Goal: Transaction & Acquisition: Purchase product/service

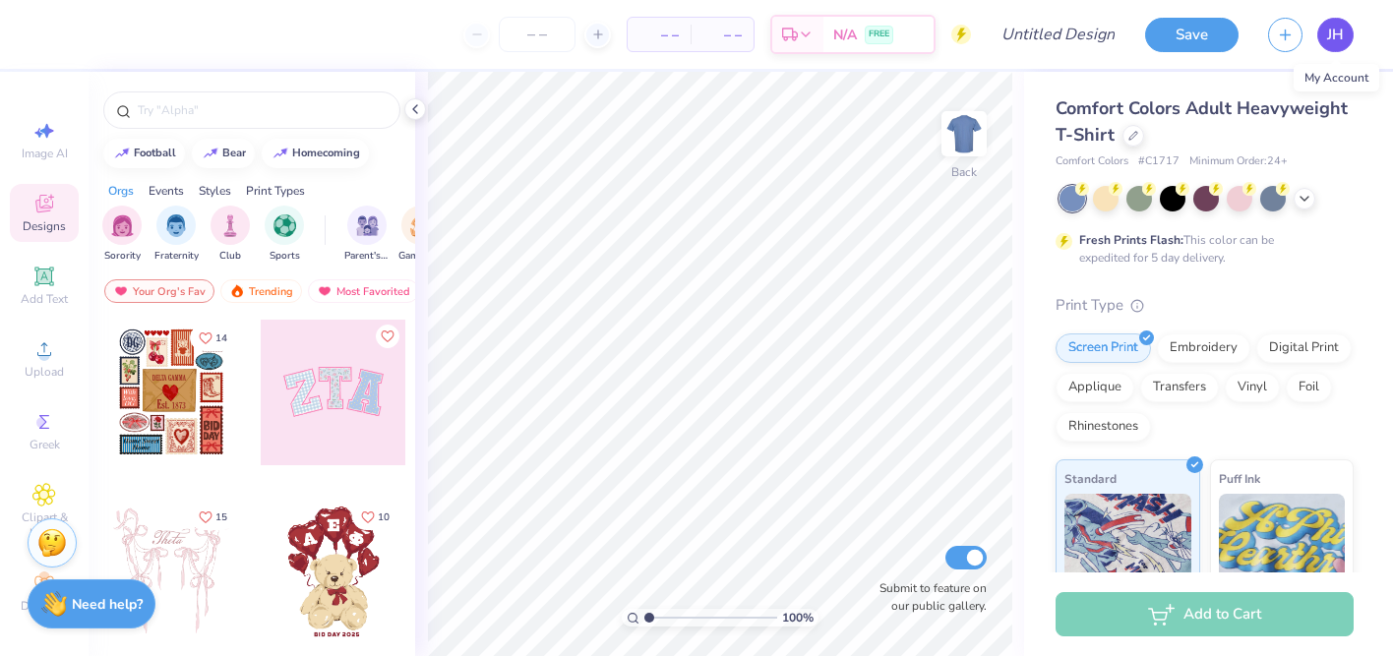
click at [1341, 21] on link "JH" at bounding box center [1335, 35] width 36 height 34
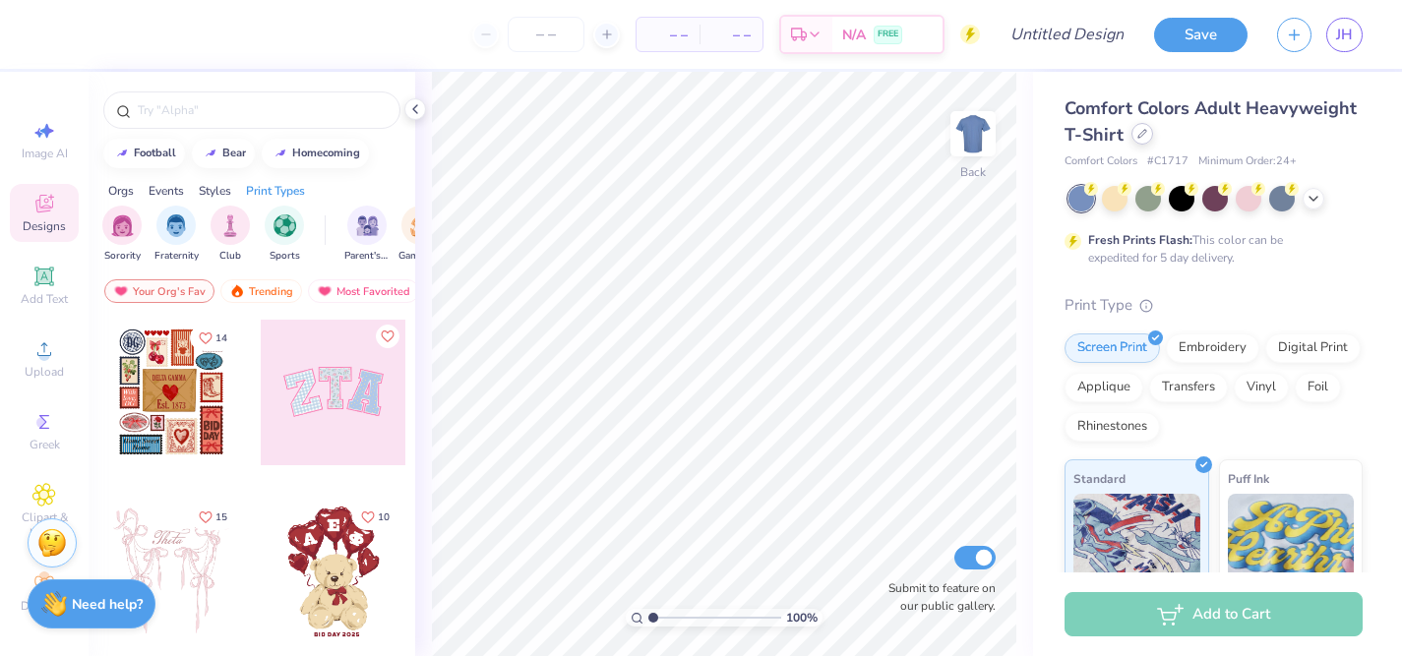
click at [1137, 141] on div at bounding box center [1142, 134] width 22 height 22
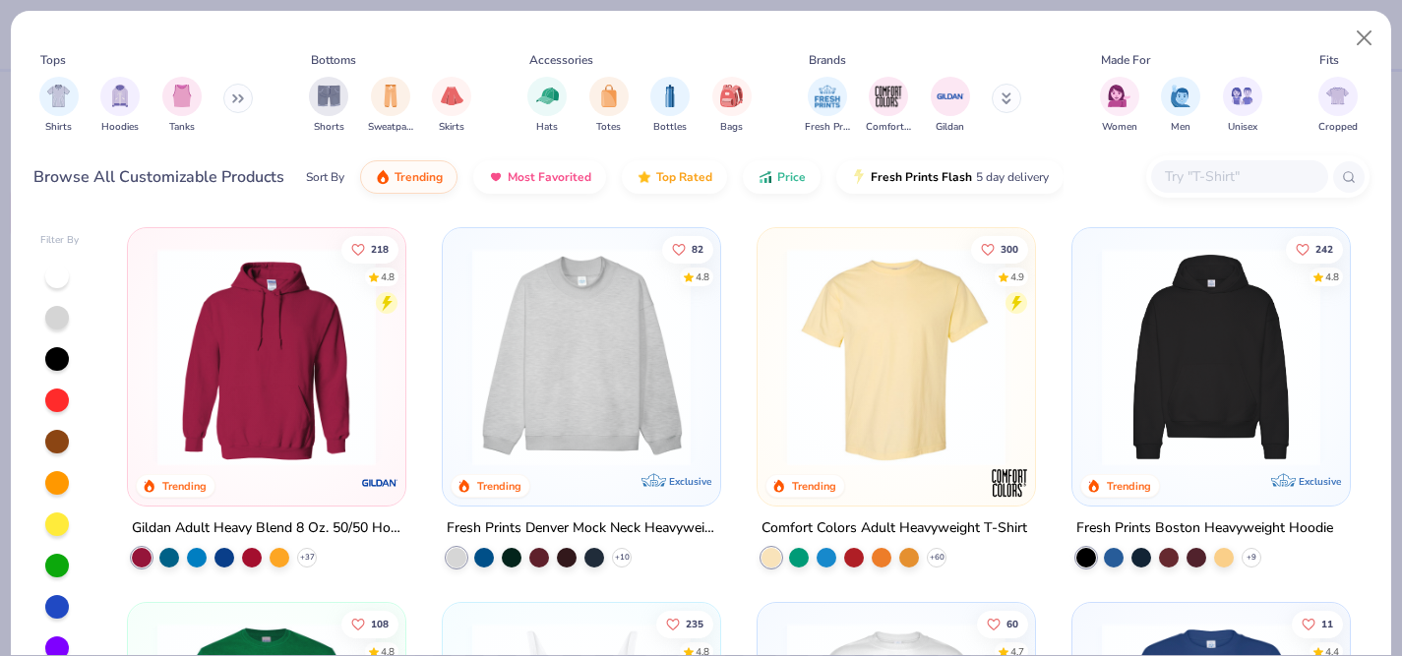
click at [243, 110] on button at bounding box center [238, 99] width 30 height 30
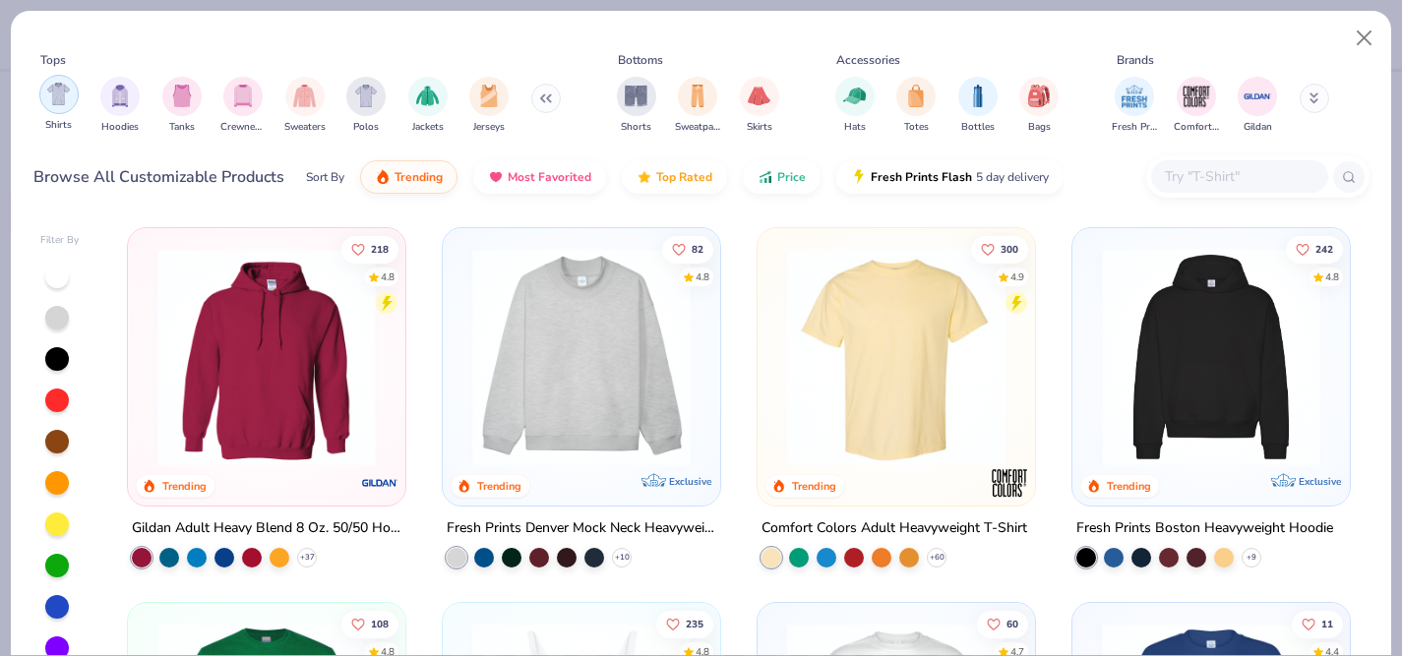
click at [59, 96] on img "filter for Shirts" at bounding box center [58, 94] width 23 height 23
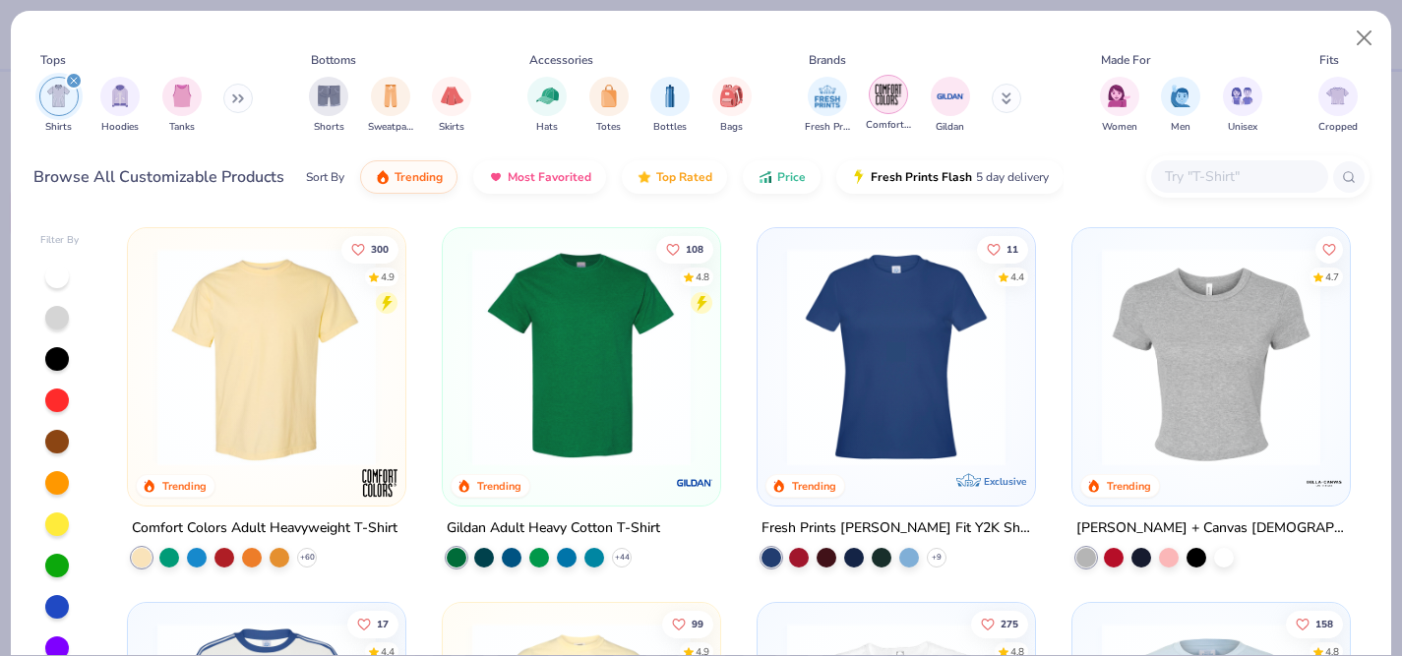
click at [898, 111] on div "Comfort Colors" at bounding box center [888, 104] width 45 height 58
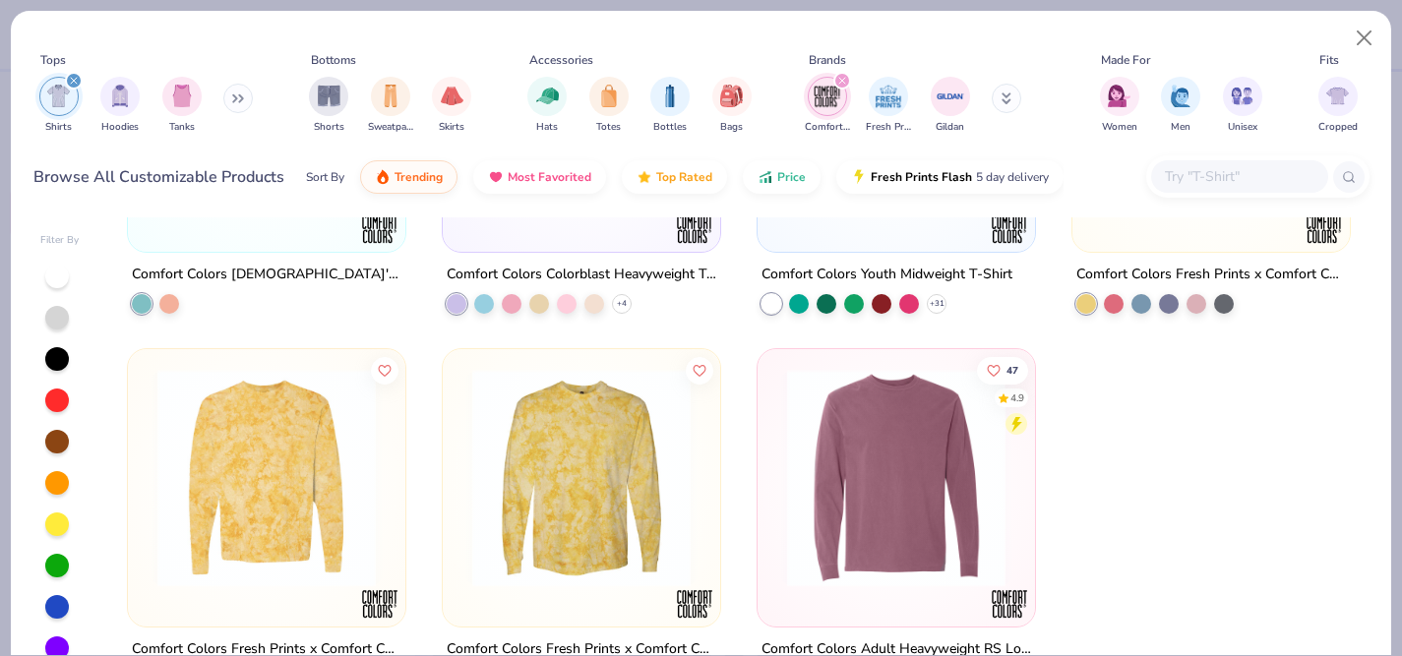
scroll to position [67, 0]
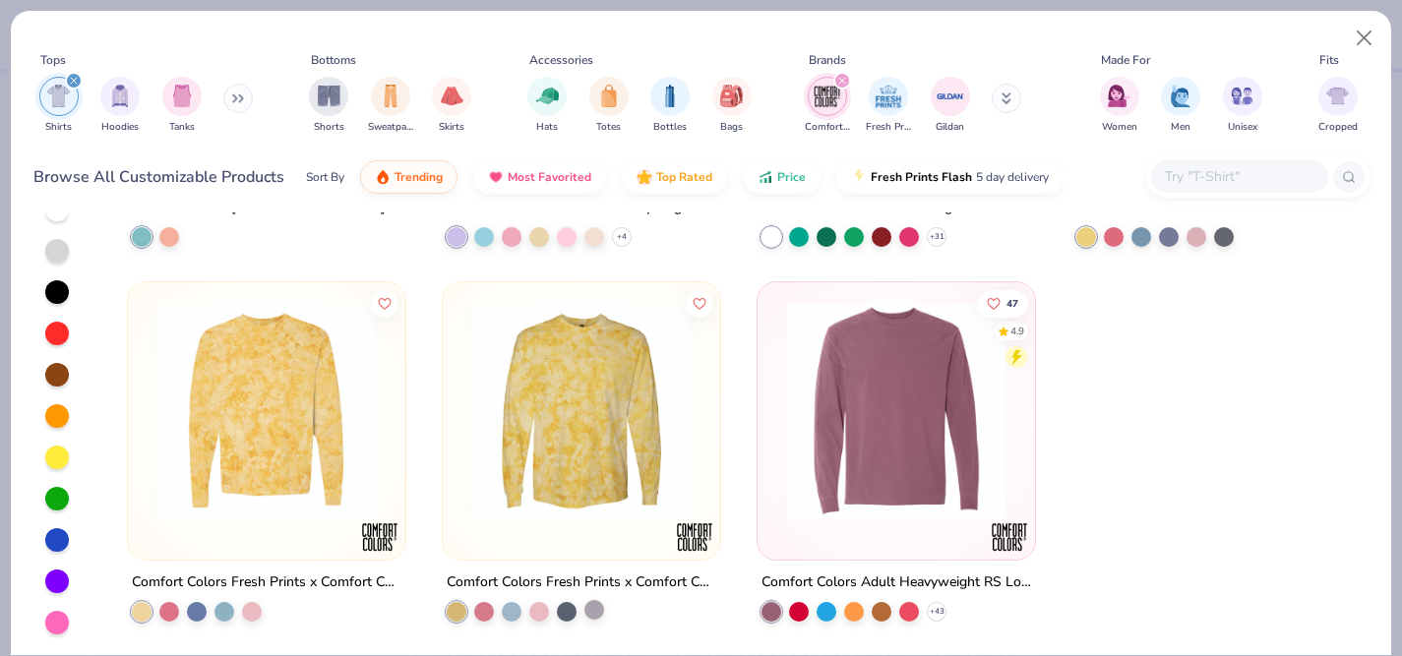
click at [593, 617] on div at bounding box center [594, 610] width 20 height 20
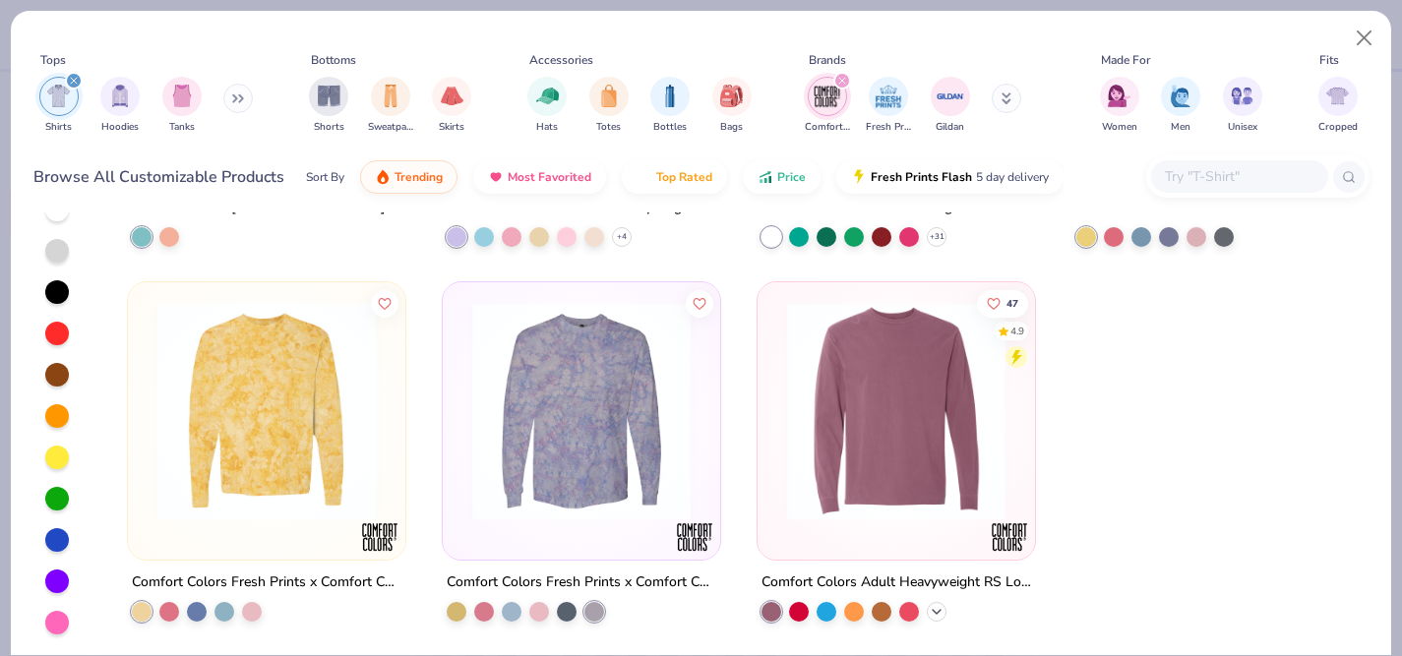
click at [931, 609] on icon at bounding box center [937, 612] width 16 height 16
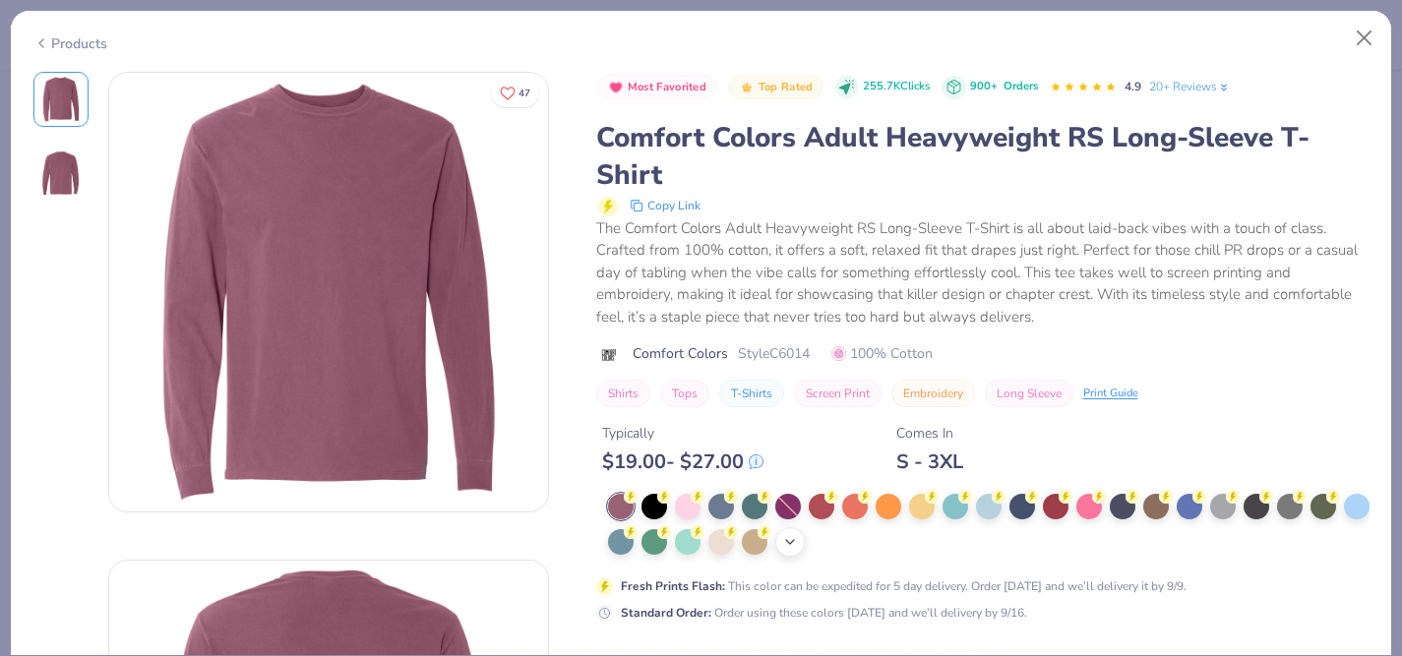
click at [791, 552] on div "+ 21" at bounding box center [790, 542] width 30 height 30
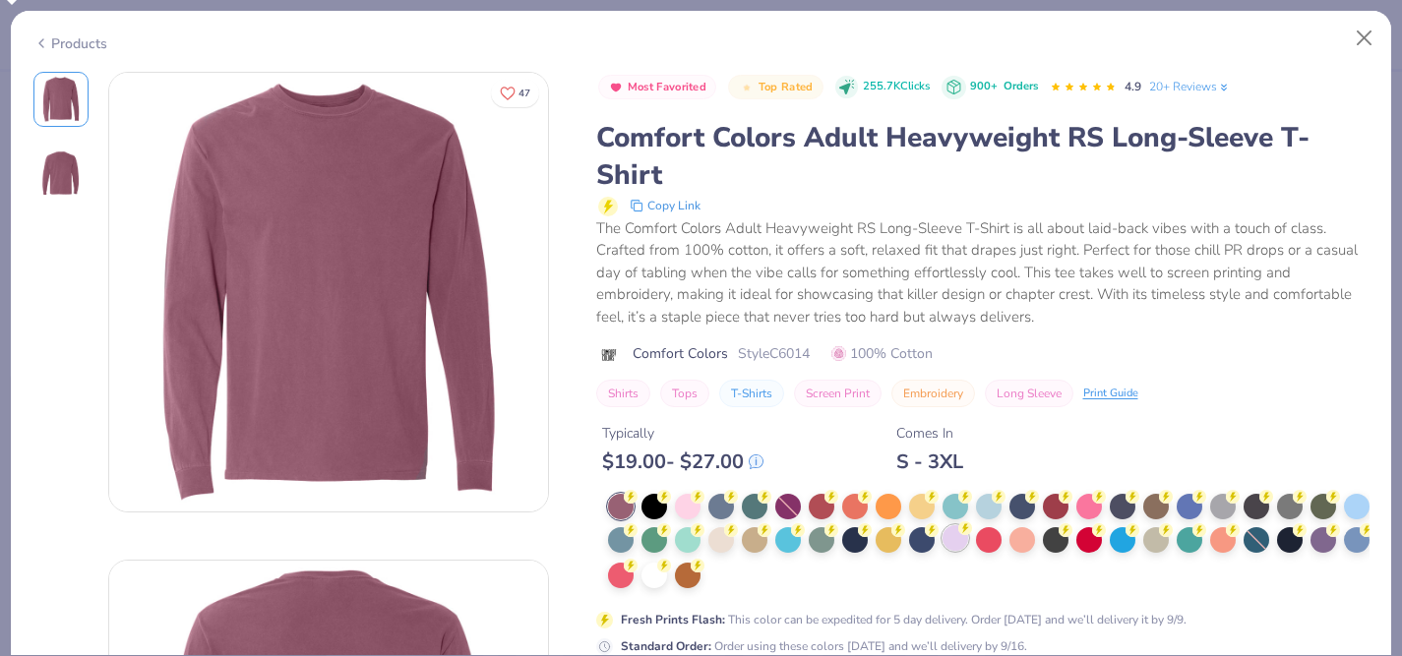
click at [968, 539] on div at bounding box center [956, 538] width 26 height 26
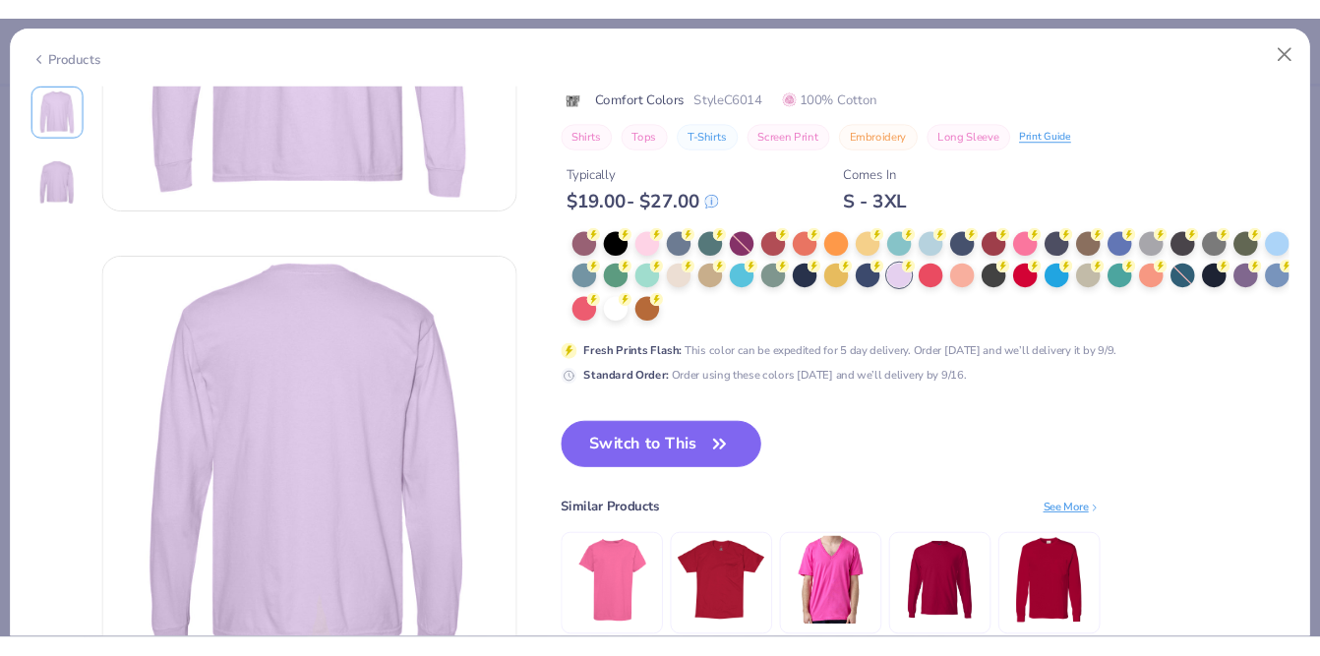
scroll to position [318, 0]
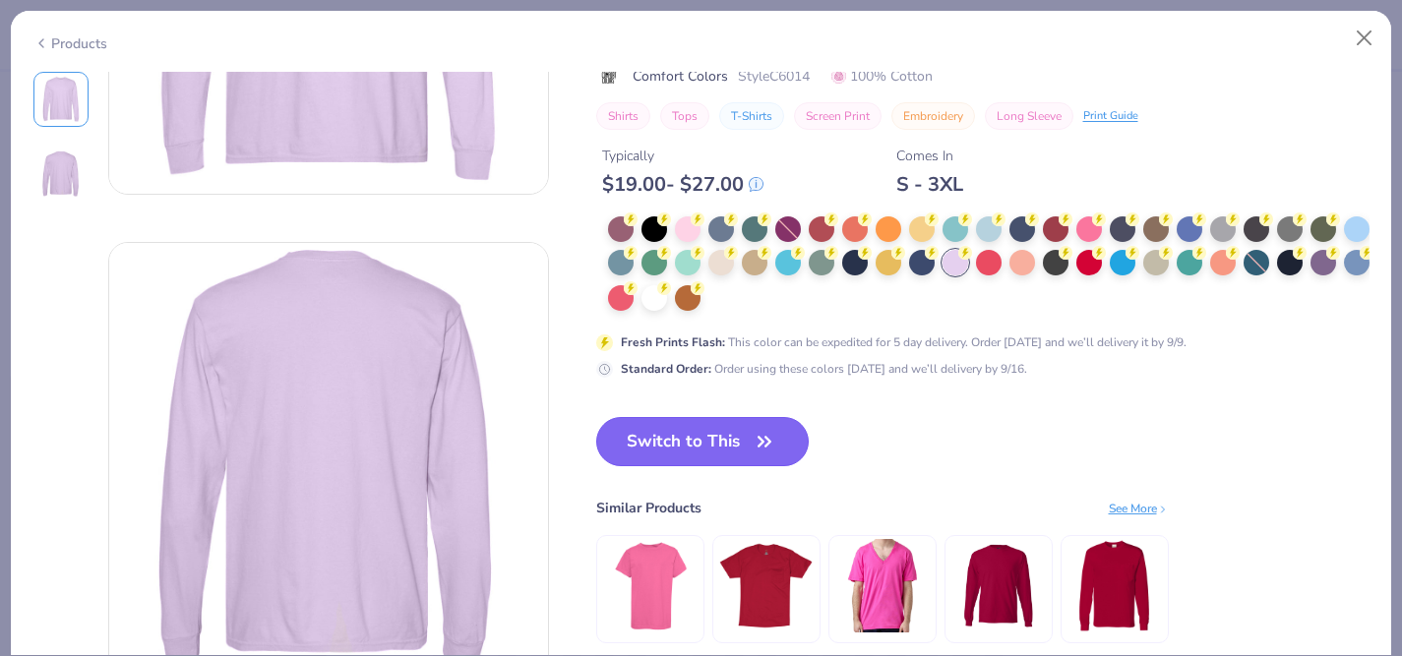
click at [691, 448] on button "Switch to This" at bounding box center [703, 441] width 214 height 49
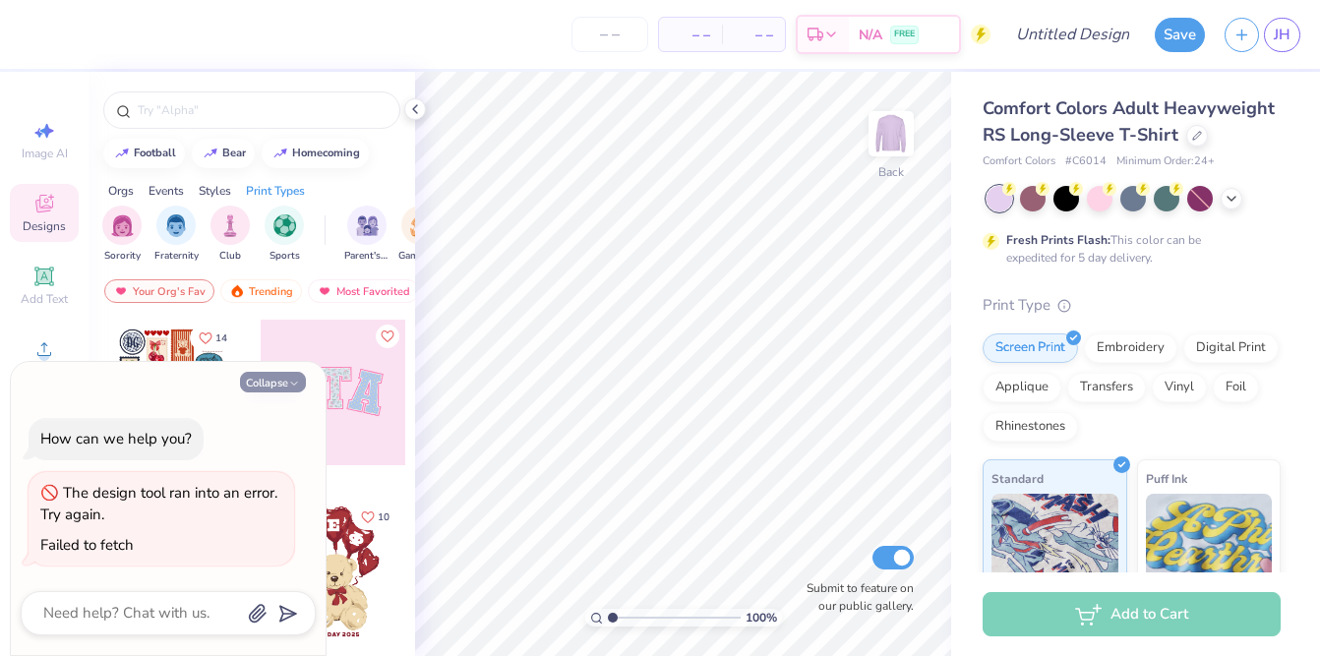
click at [281, 384] on button "Collapse" at bounding box center [273, 382] width 66 height 21
type textarea "x"
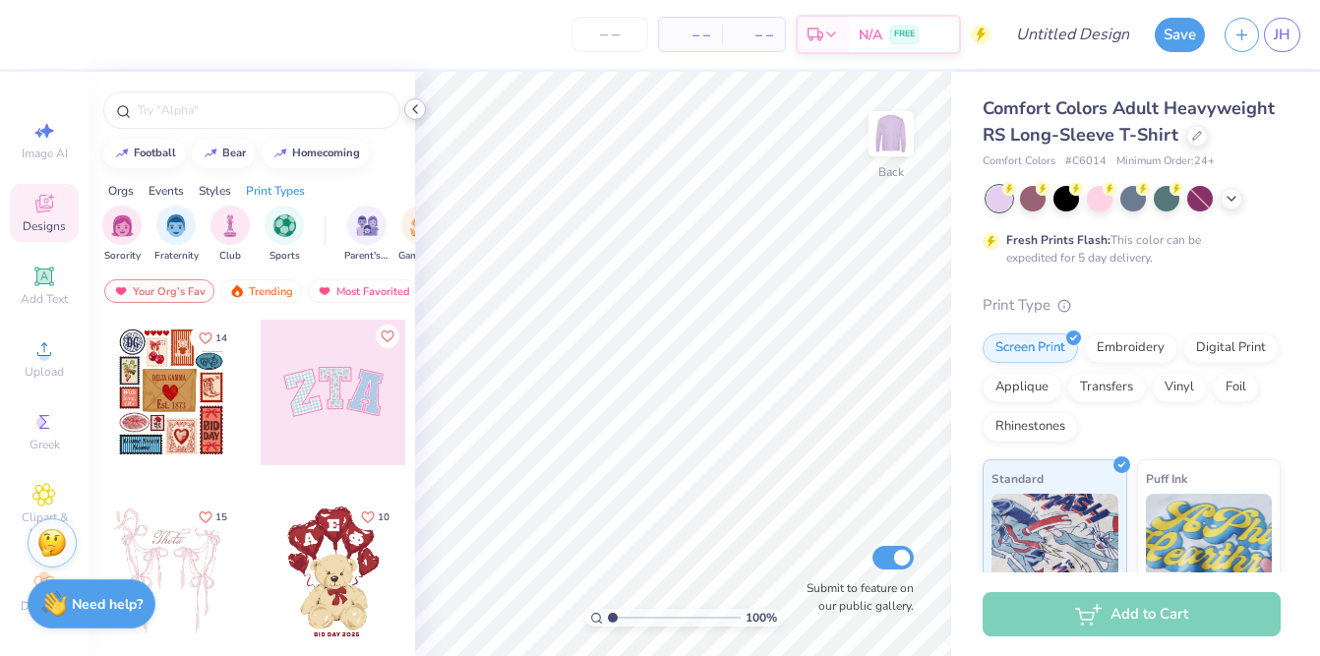
click at [418, 99] on div at bounding box center [415, 109] width 22 height 22
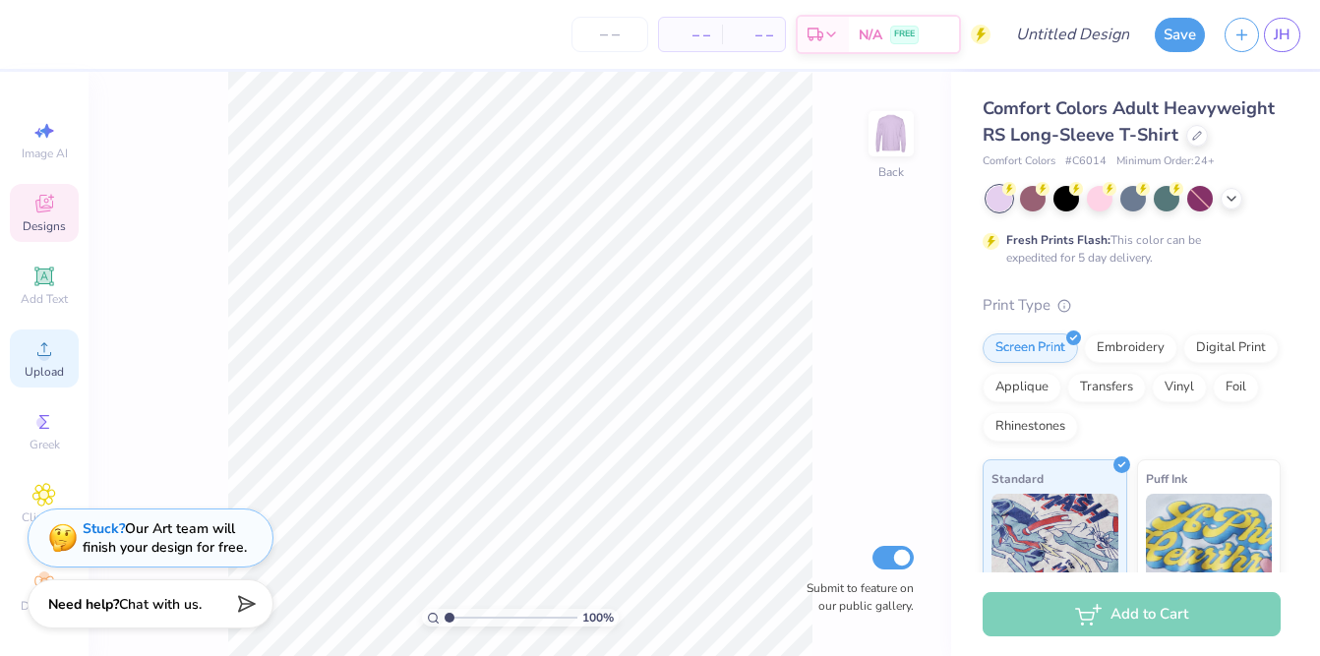
click at [50, 357] on icon at bounding box center [44, 349] width 24 height 24
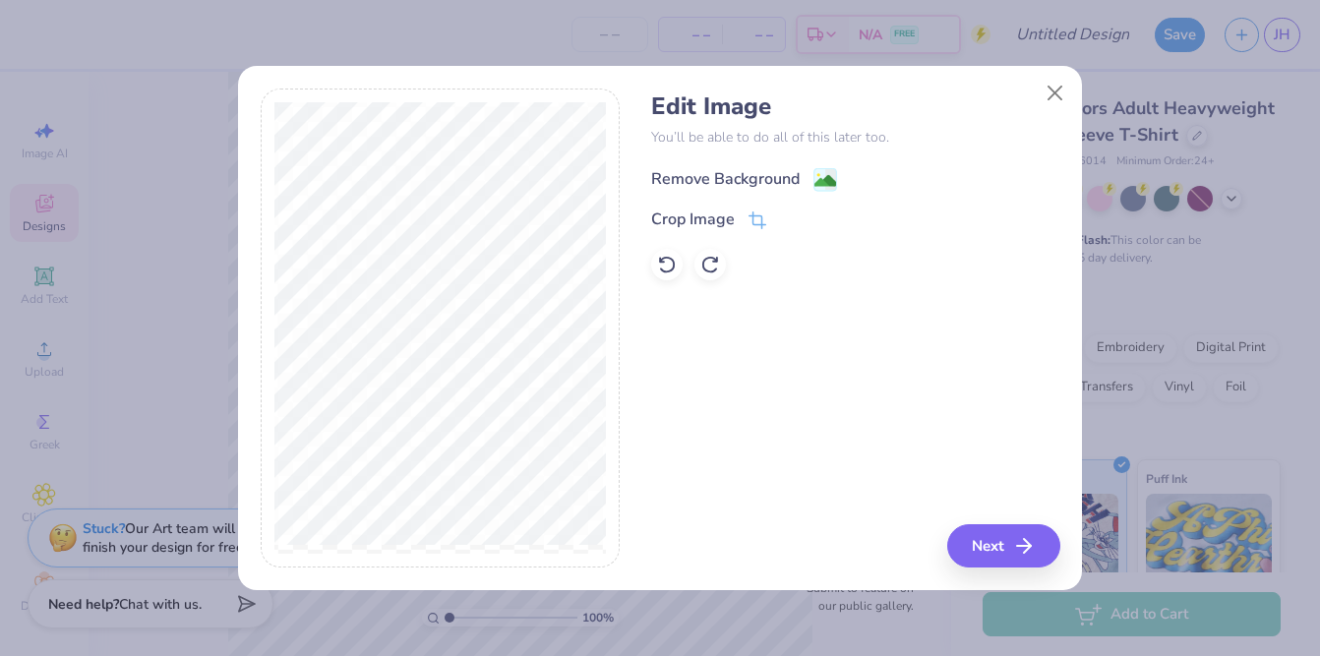
click at [819, 182] on image at bounding box center [826, 181] width 22 height 22
click at [1004, 531] on button "Next" at bounding box center [1006, 545] width 113 height 43
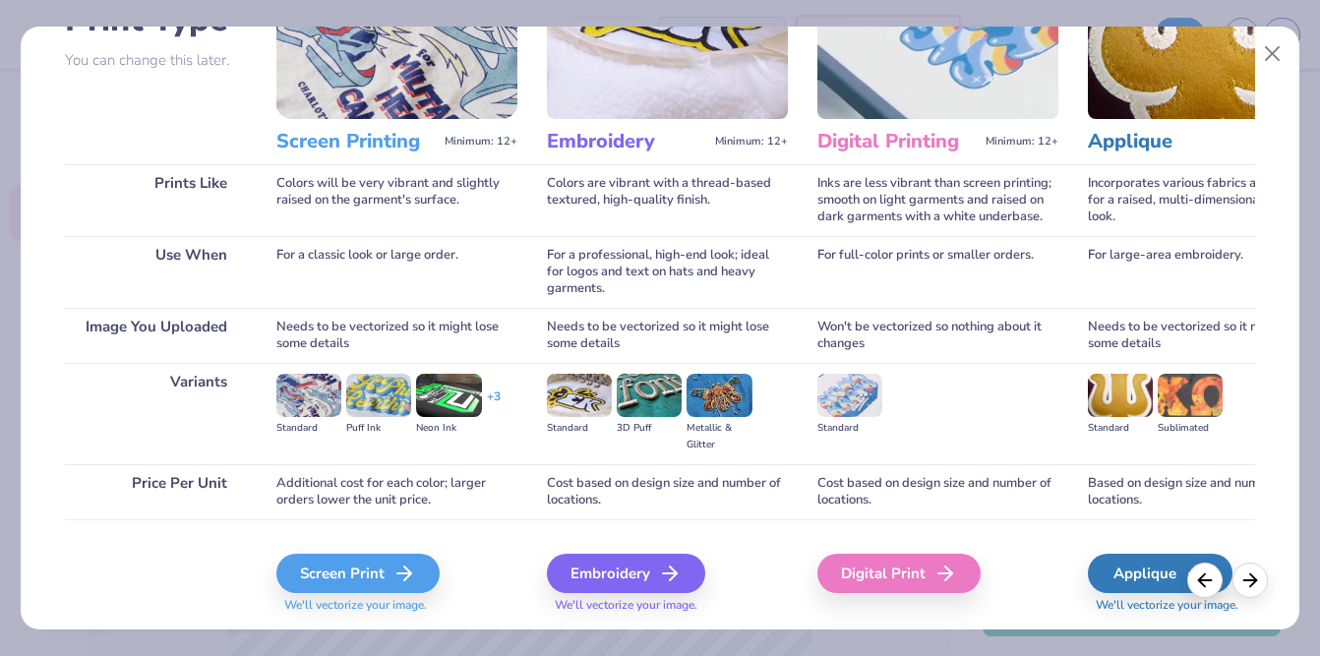
scroll to position [226, 0]
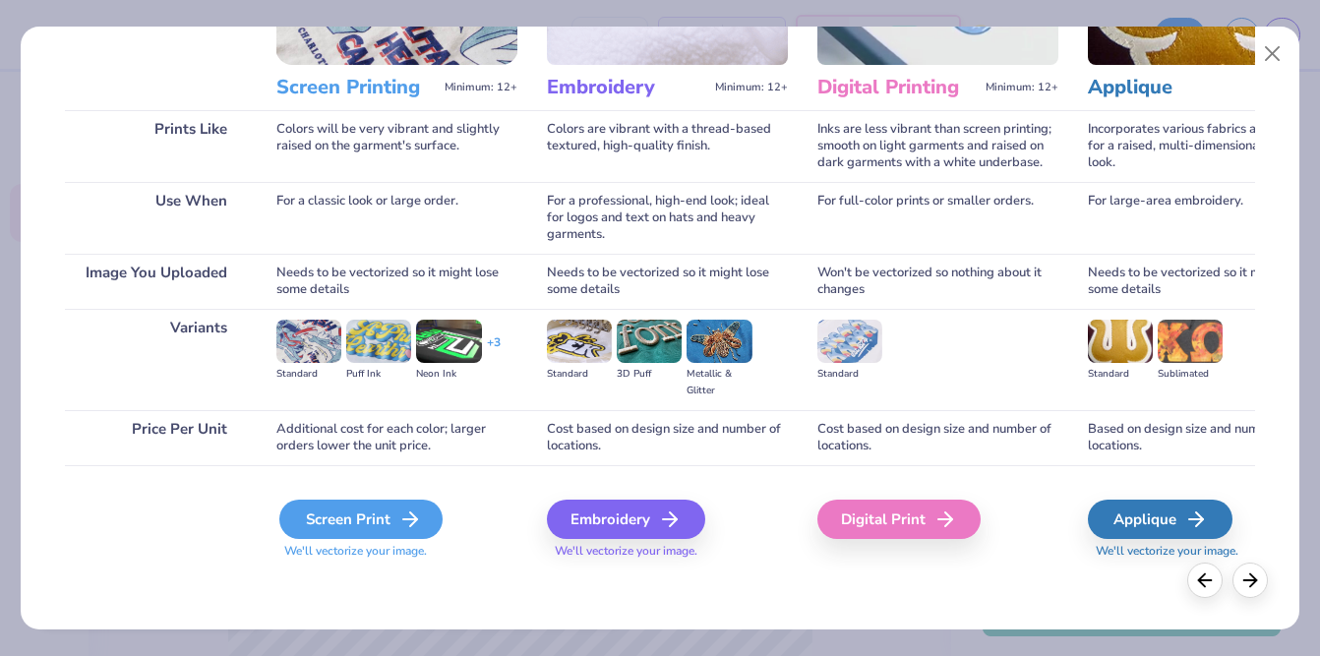
click at [389, 524] on div "Screen Print" at bounding box center [360, 519] width 163 height 39
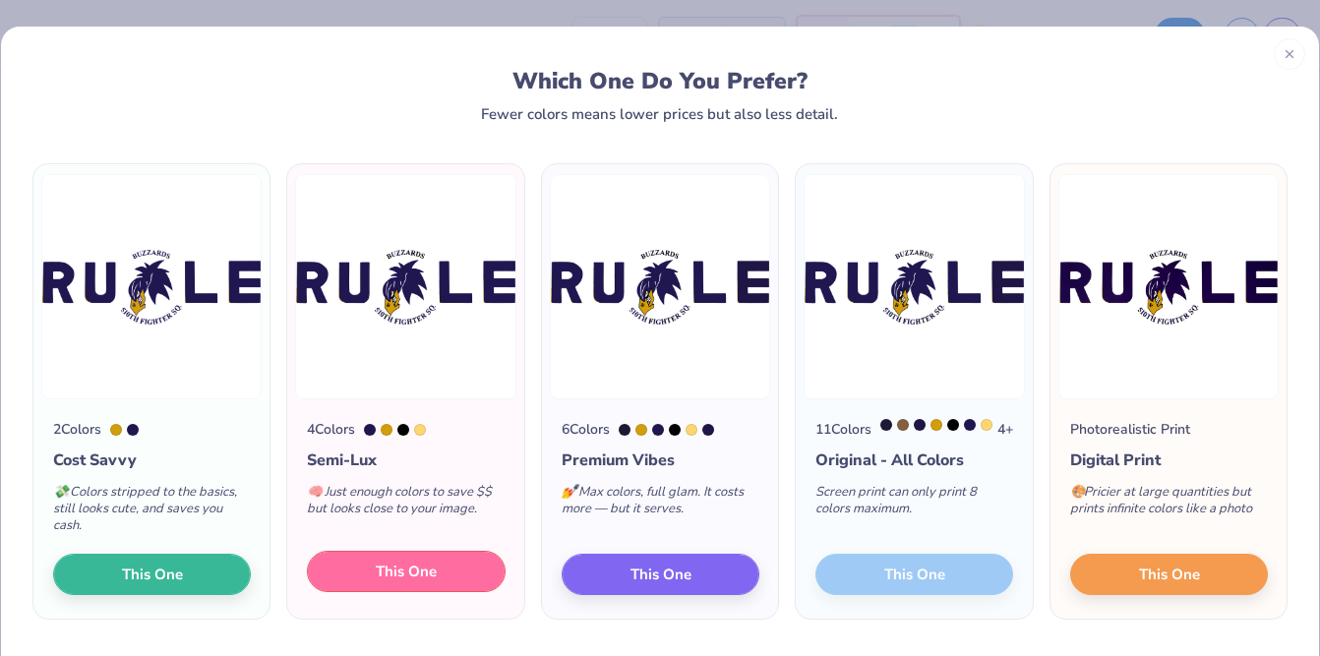
click at [448, 570] on button "This One" at bounding box center [406, 571] width 198 height 41
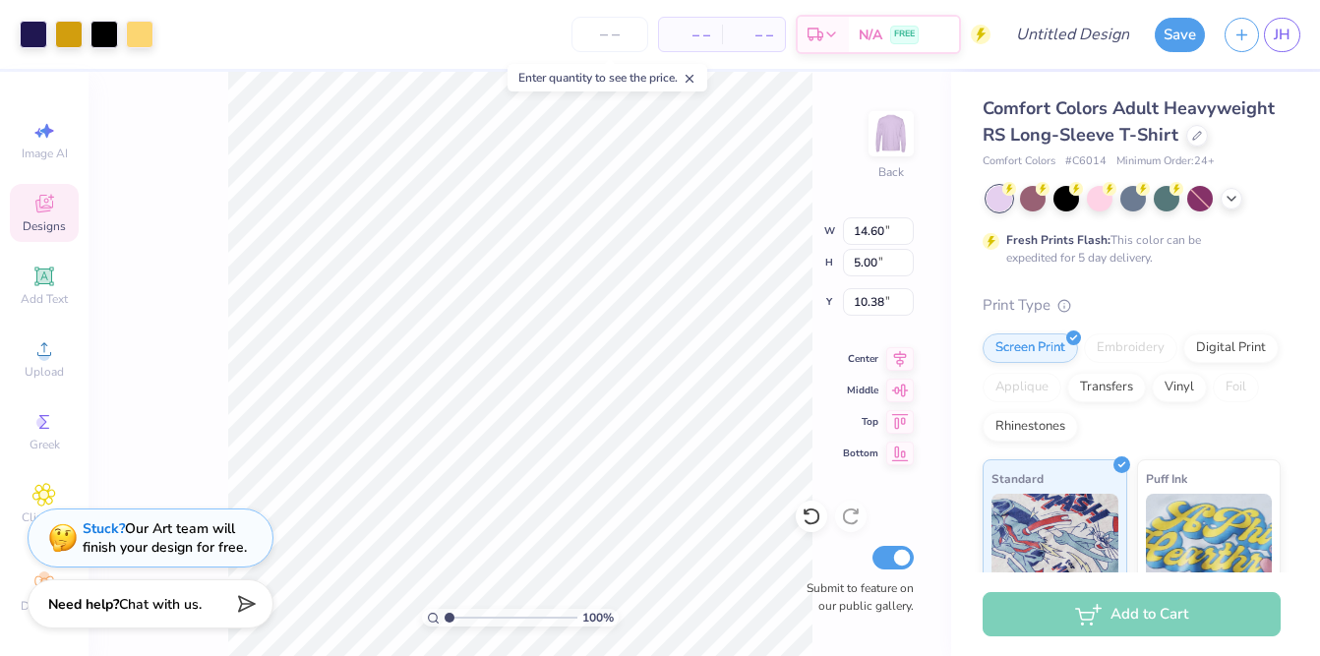
type input "4.34"
type input "13.96"
type input "4.78"
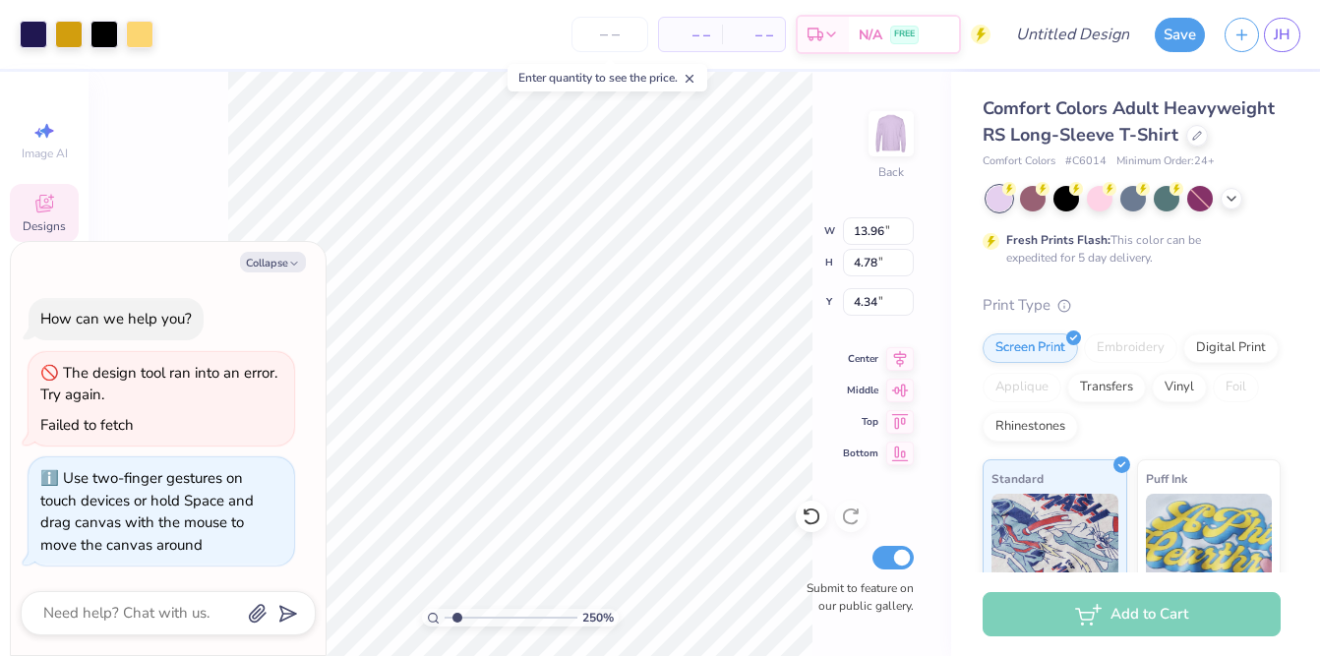
type input "2.5"
type textarea "x"
type input "2.64"
type textarea "x"
drag, startPoint x: 452, startPoint y: 620, endPoint x: 461, endPoint y: 597, distance: 24.7
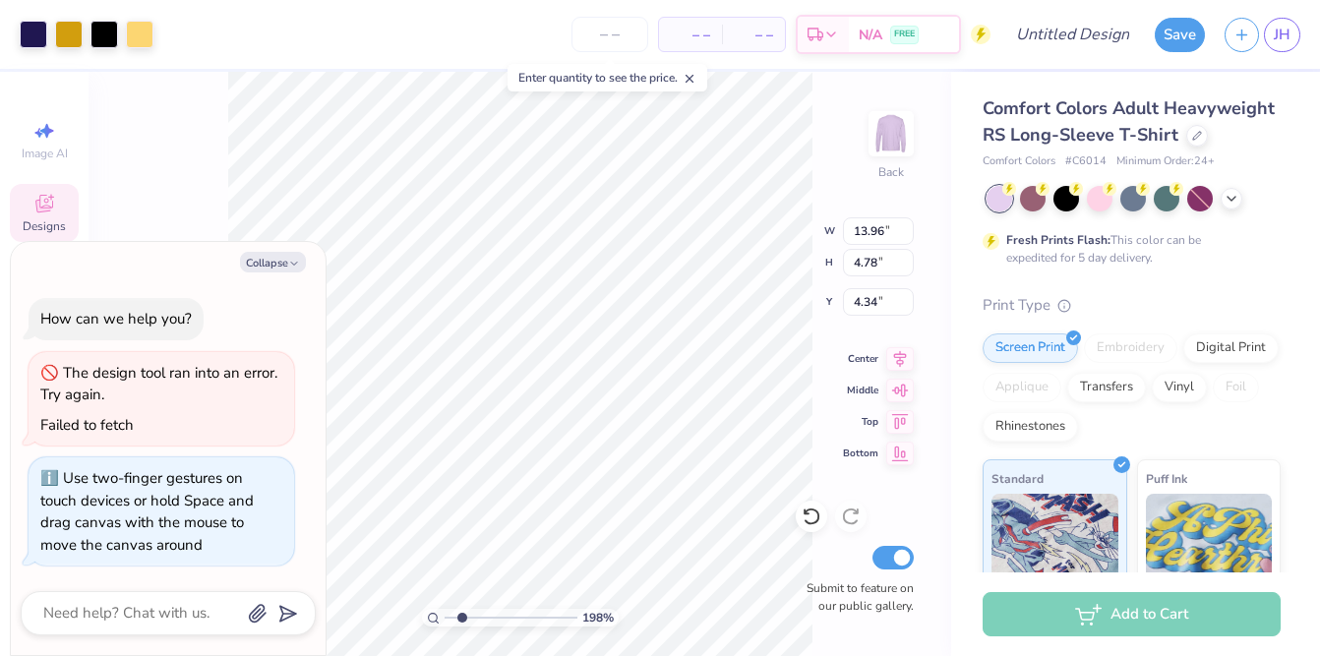
type input "1.98"
click at [461, 609] on input "range" at bounding box center [511, 618] width 133 height 18
click at [258, 259] on button "Collapse" at bounding box center [273, 262] width 66 height 21
type textarea "x"
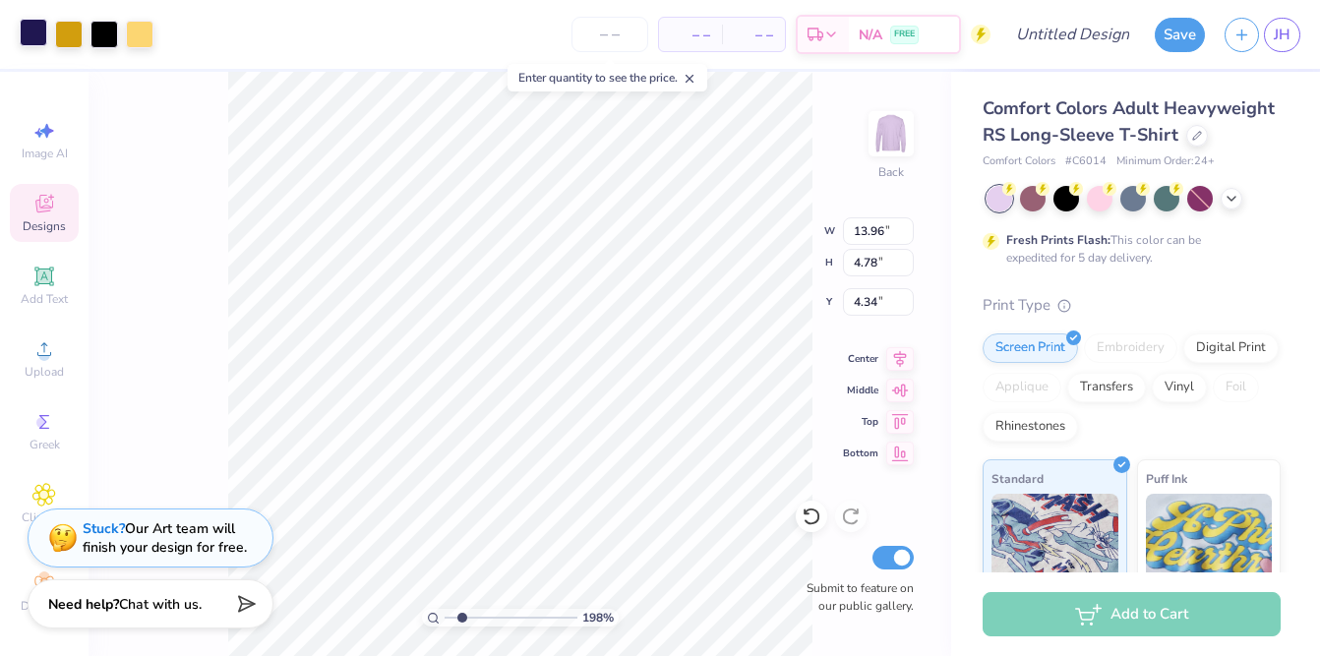
click at [27, 37] on div at bounding box center [34, 33] width 28 height 28
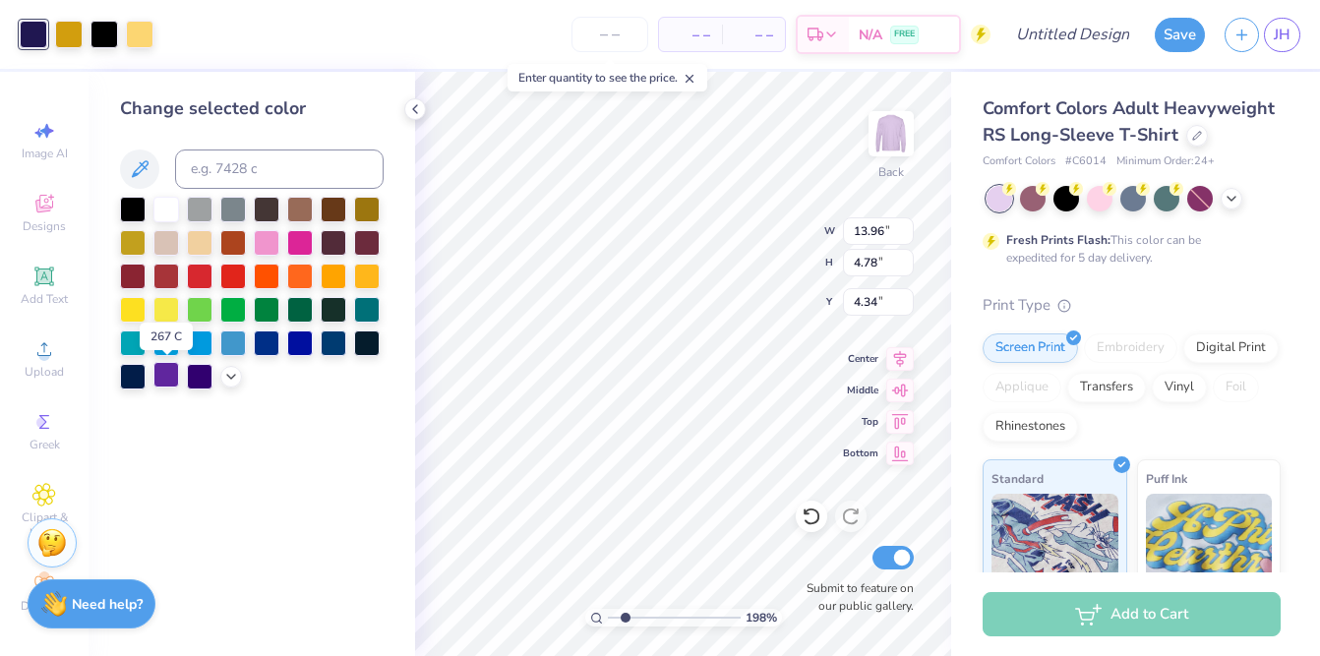
click at [178, 371] on div at bounding box center [166, 375] width 26 height 26
click at [197, 373] on div at bounding box center [200, 375] width 26 height 26
click at [75, 36] on div at bounding box center [69, 33] width 28 height 28
click at [137, 307] on div at bounding box center [133, 308] width 26 height 26
click at [371, 274] on div at bounding box center [367, 275] width 26 height 26
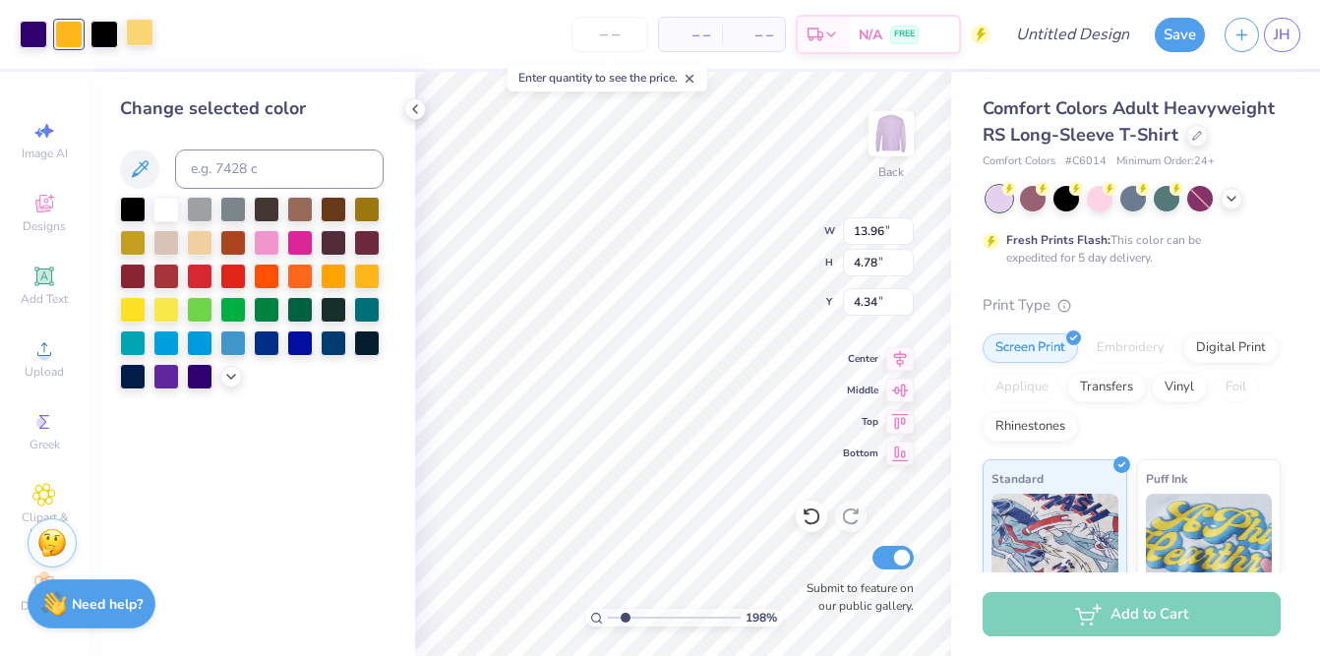
click at [144, 41] on div at bounding box center [140, 33] width 28 height 28
click at [131, 311] on div at bounding box center [133, 308] width 26 height 26
click at [364, 277] on div at bounding box center [367, 275] width 26 height 26
click at [173, 312] on div at bounding box center [166, 308] width 26 height 26
click at [144, 317] on div at bounding box center [133, 308] width 26 height 26
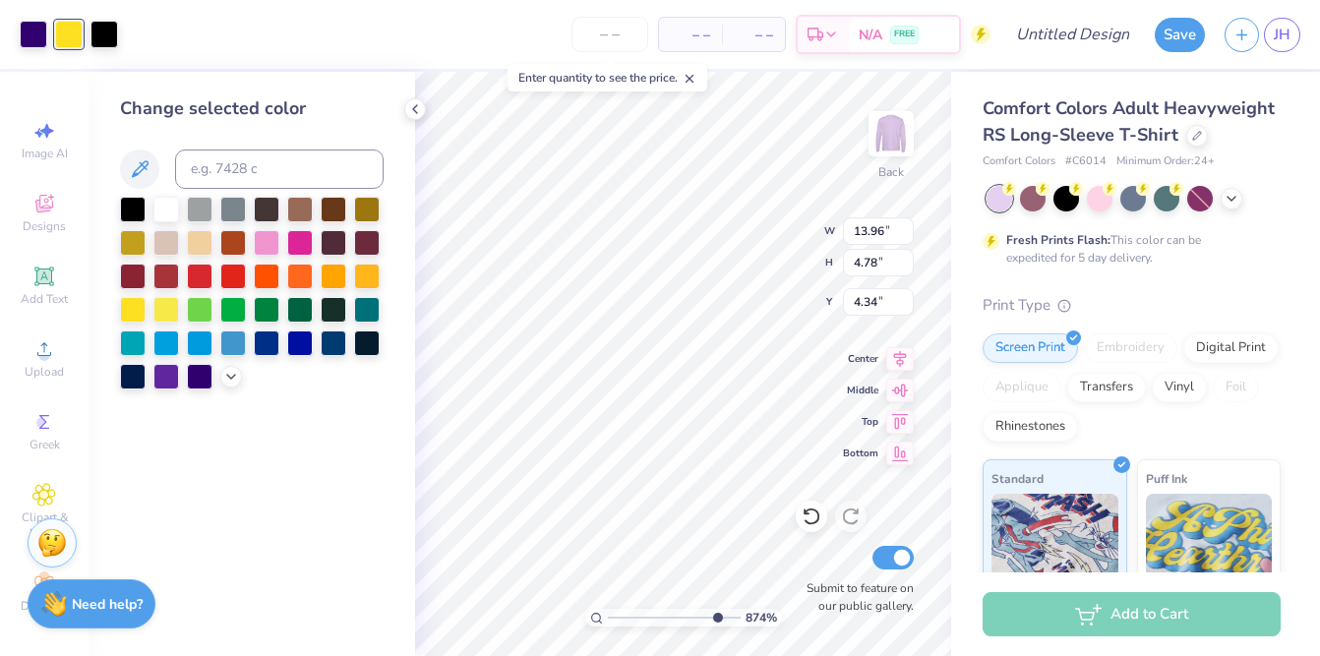
drag, startPoint x: 630, startPoint y: 619, endPoint x: 704, endPoint y: 613, distance: 75.0
click at [714, 617] on input "range" at bounding box center [674, 618] width 133 height 18
click at [106, 35] on div at bounding box center [105, 33] width 28 height 28
click at [126, 195] on div at bounding box center [133, 208] width 26 height 26
click at [198, 378] on div at bounding box center [200, 375] width 26 height 26
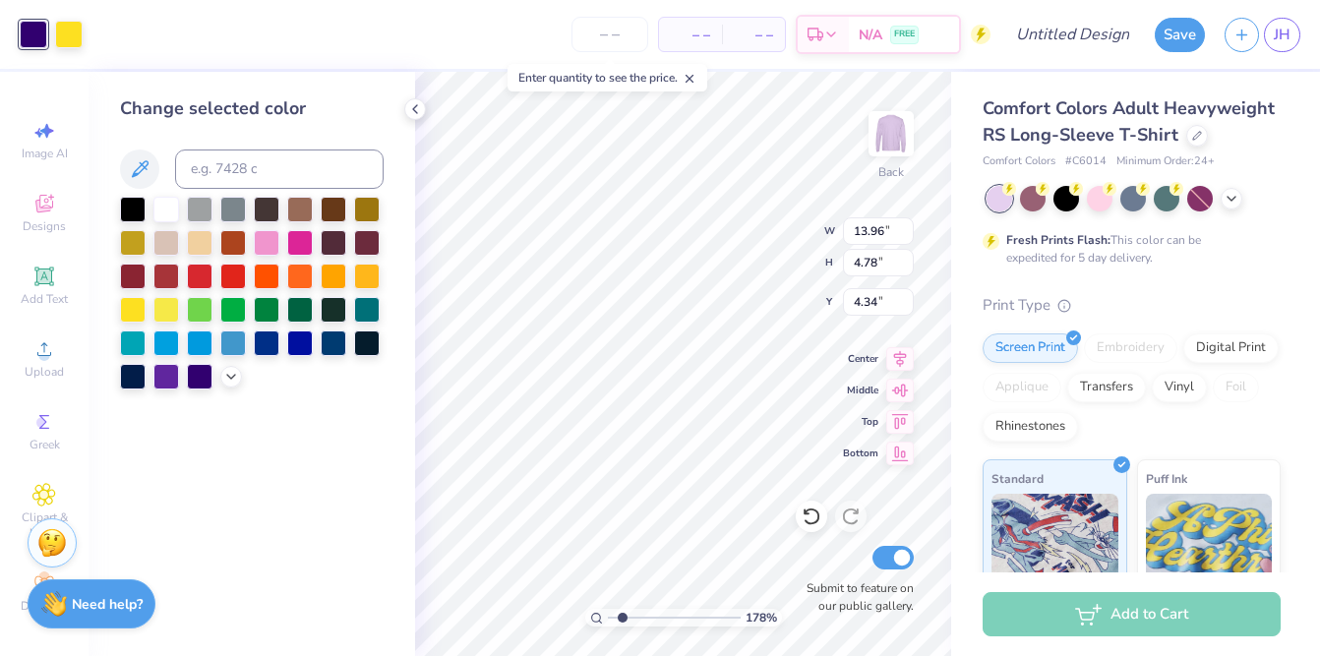
drag, startPoint x: 712, startPoint y: 621, endPoint x: 623, endPoint y: 617, distance: 89.6
click at [623, 617] on input "range" at bounding box center [674, 618] width 133 height 18
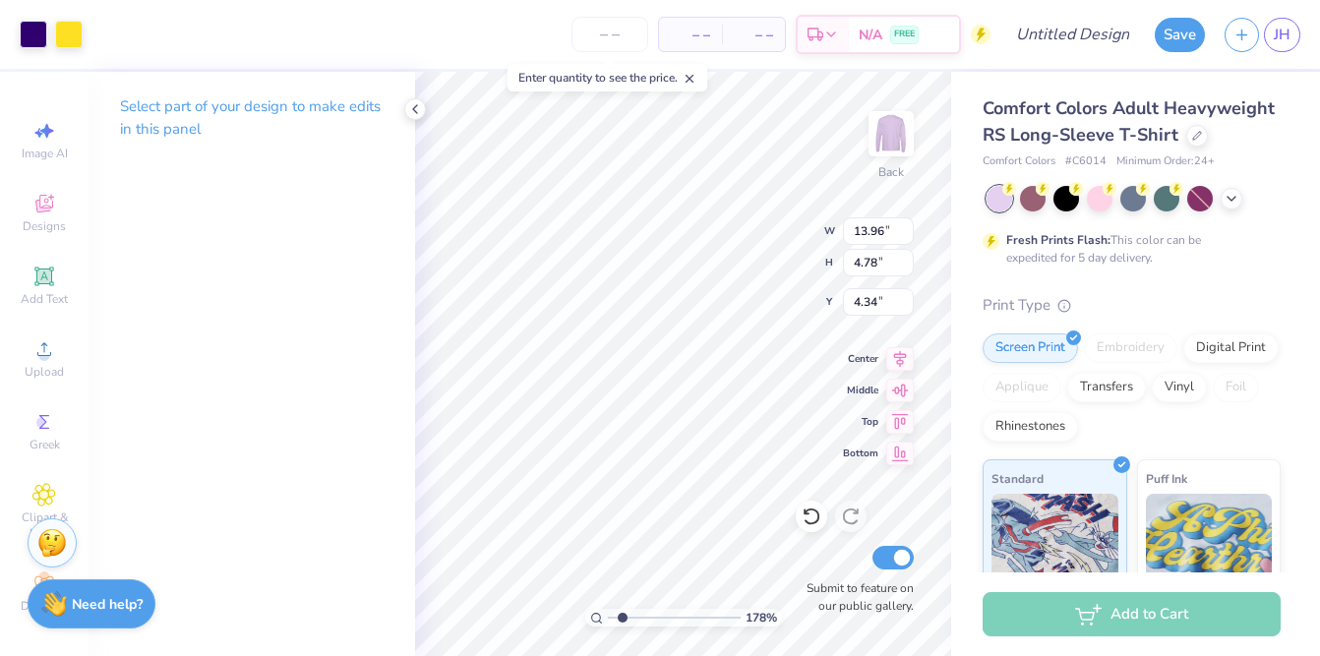
click at [694, 80] on line at bounding box center [690, 79] width 7 height 7
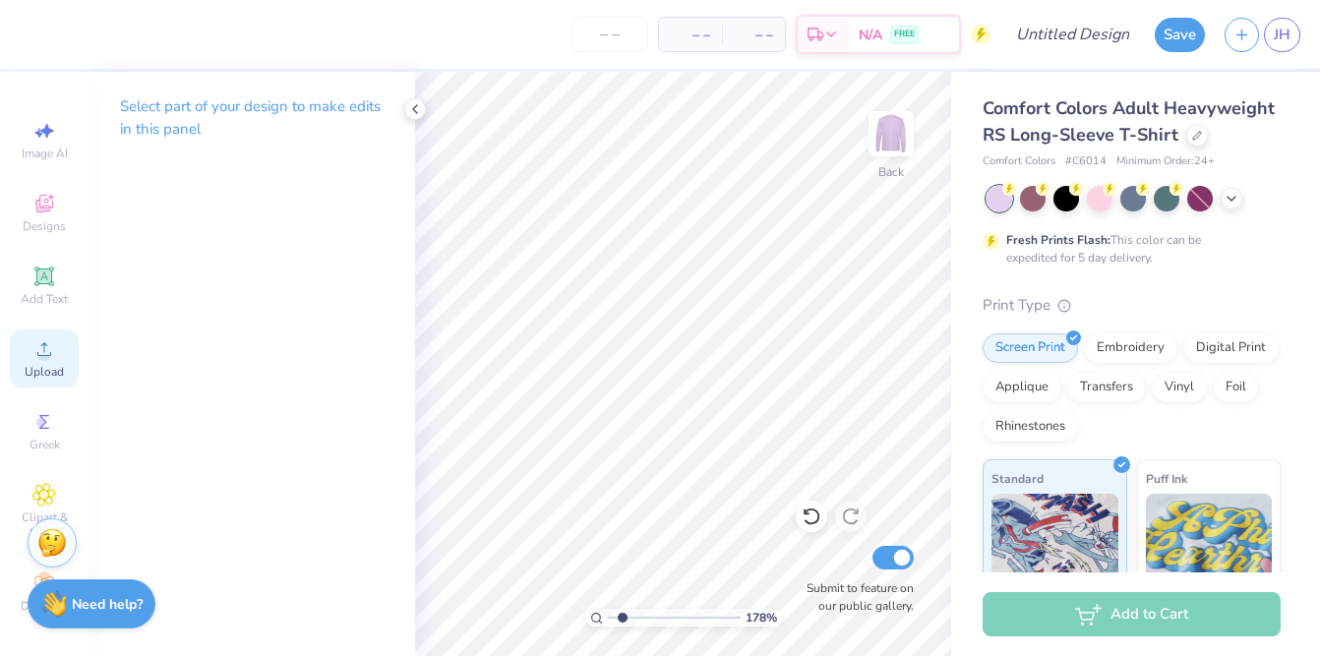
click at [40, 359] on circle at bounding box center [43, 355] width 11 height 11
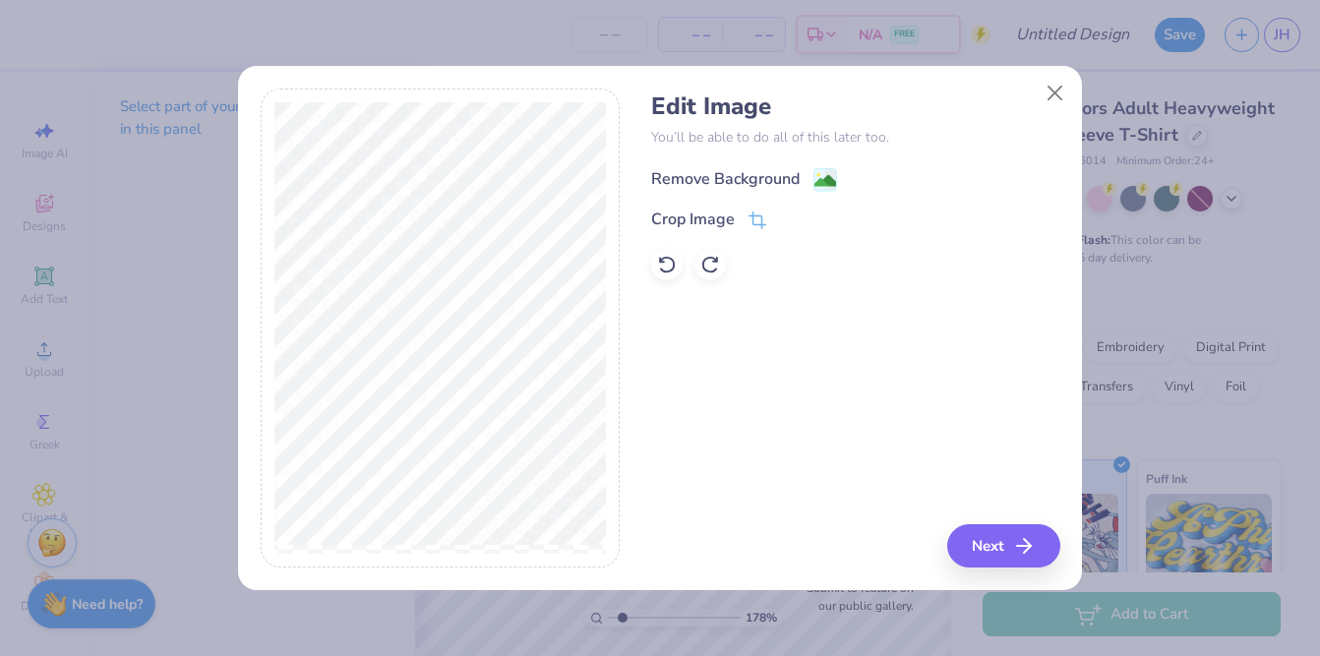
click at [796, 174] on div "Remove Background" at bounding box center [725, 179] width 149 height 24
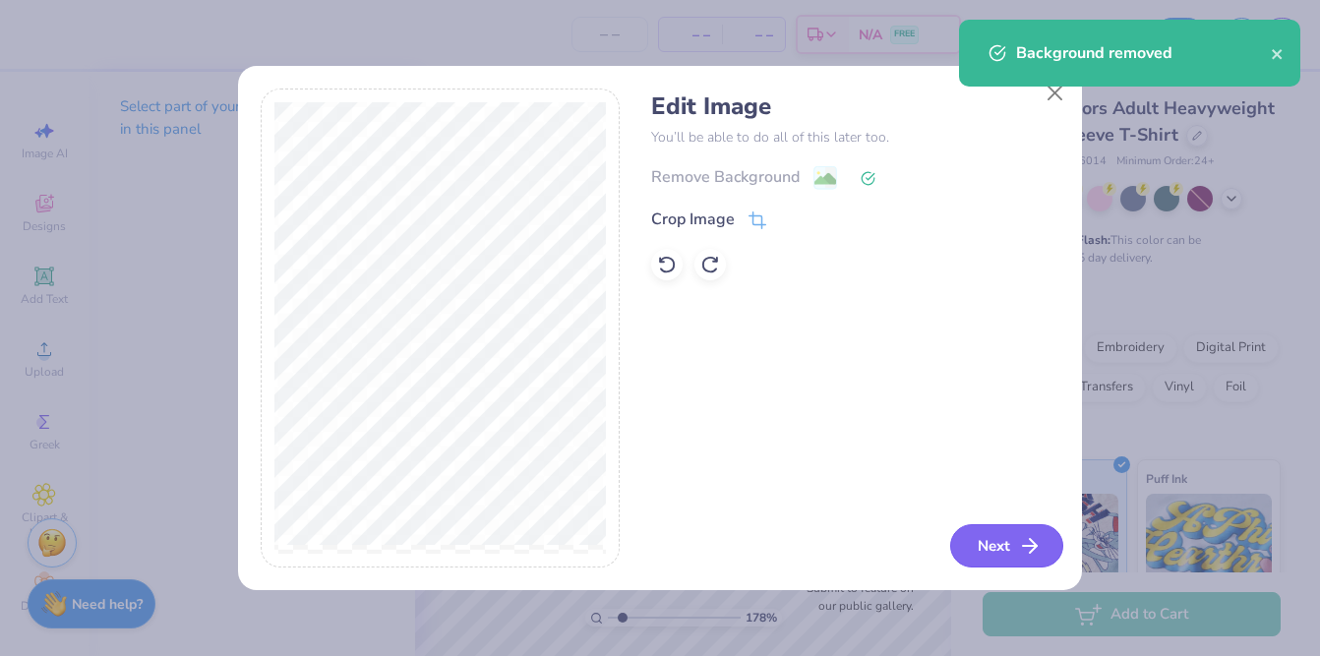
click at [1047, 537] on button "Next" at bounding box center [1006, 545] width 113 height 43
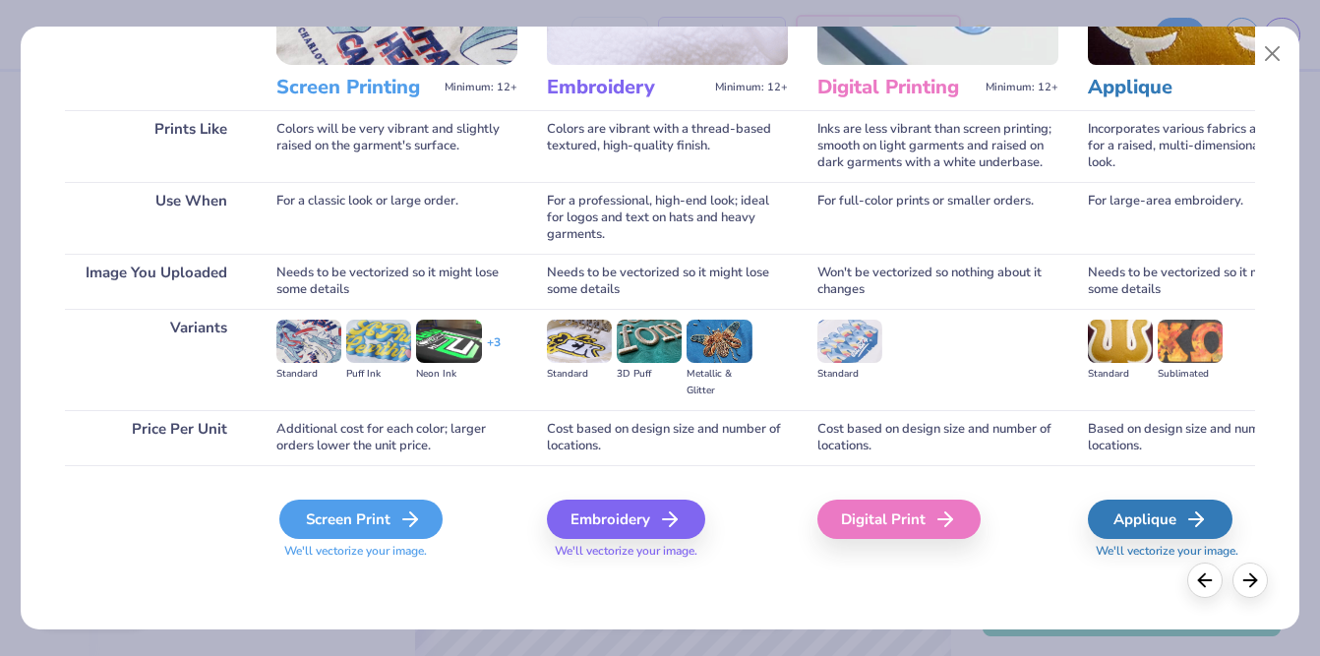
click at [389, 520] on div "Screen Print" at bounding box center [360, 519] width 163 height 39
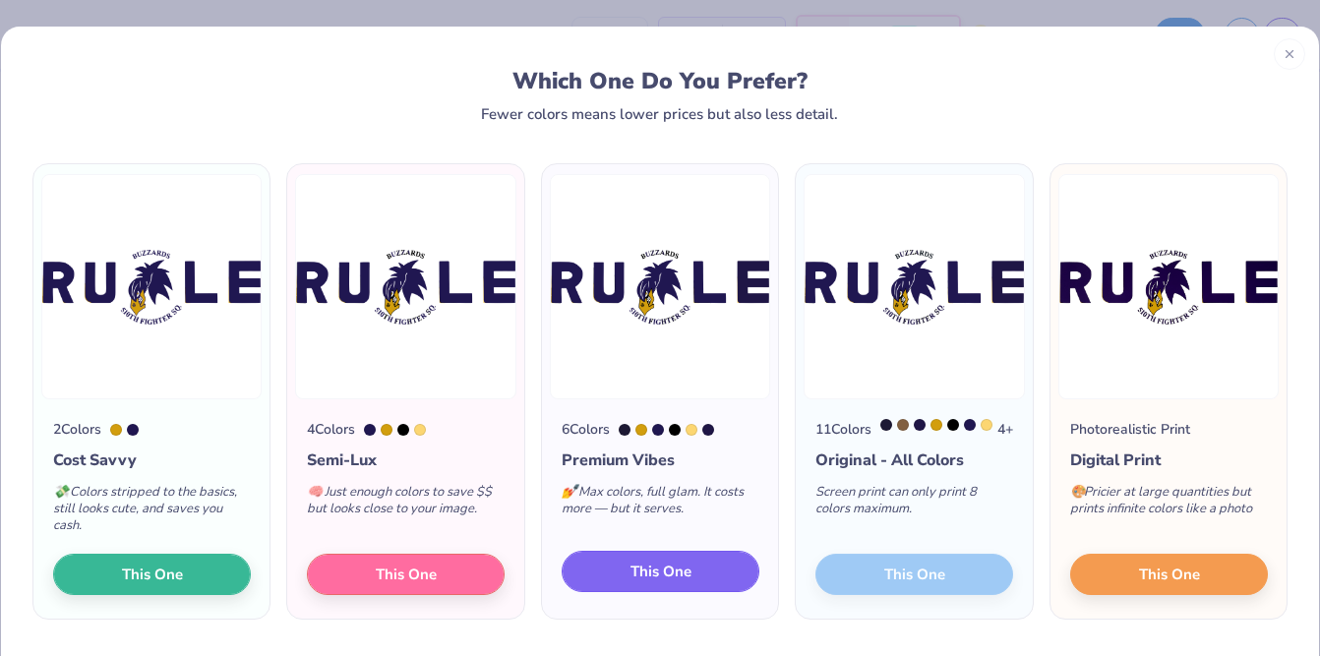
click at [702, 572] on button "This One" at bounding box center [661, 571] width 198 height 41
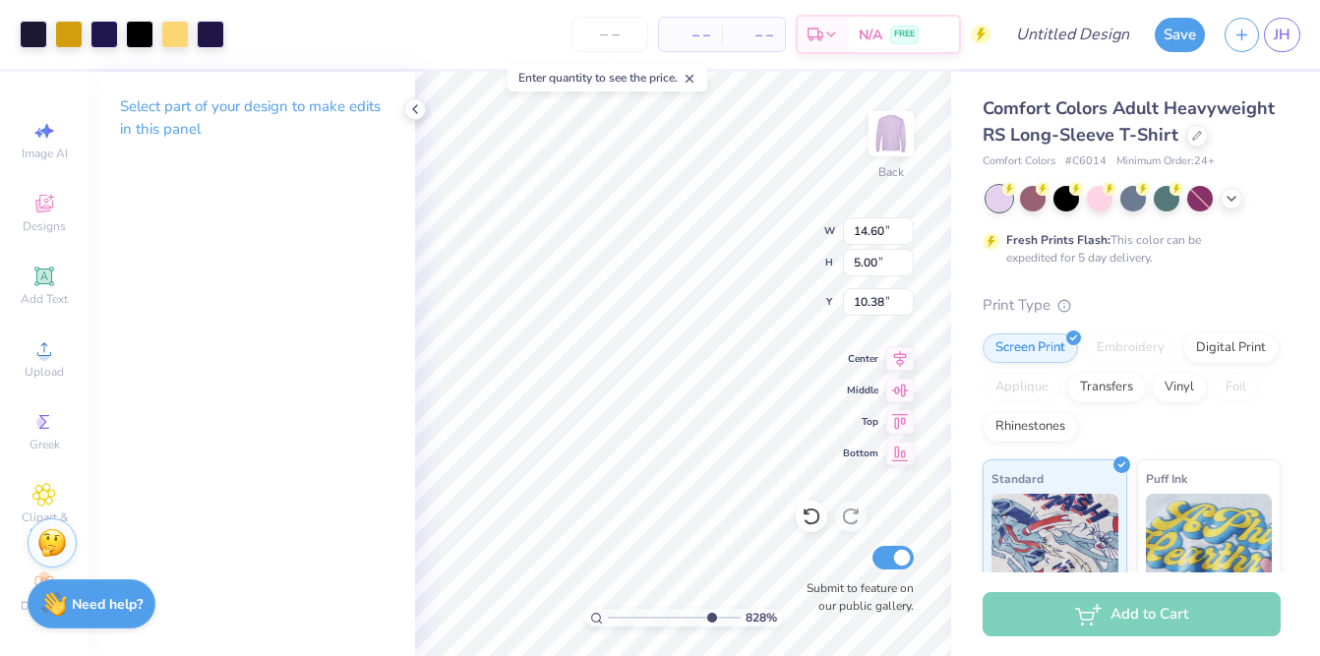
drag, startPoint x: 622, startPoint y: 621, endPoint x: 709, endPoint y: 608, distance: 88.5
click at [709, 609] on input "range" at bounding box center [674, 618] width 133 height 18
click at [183, 37] on div at bounding box center [175, 33] width 28 height 28
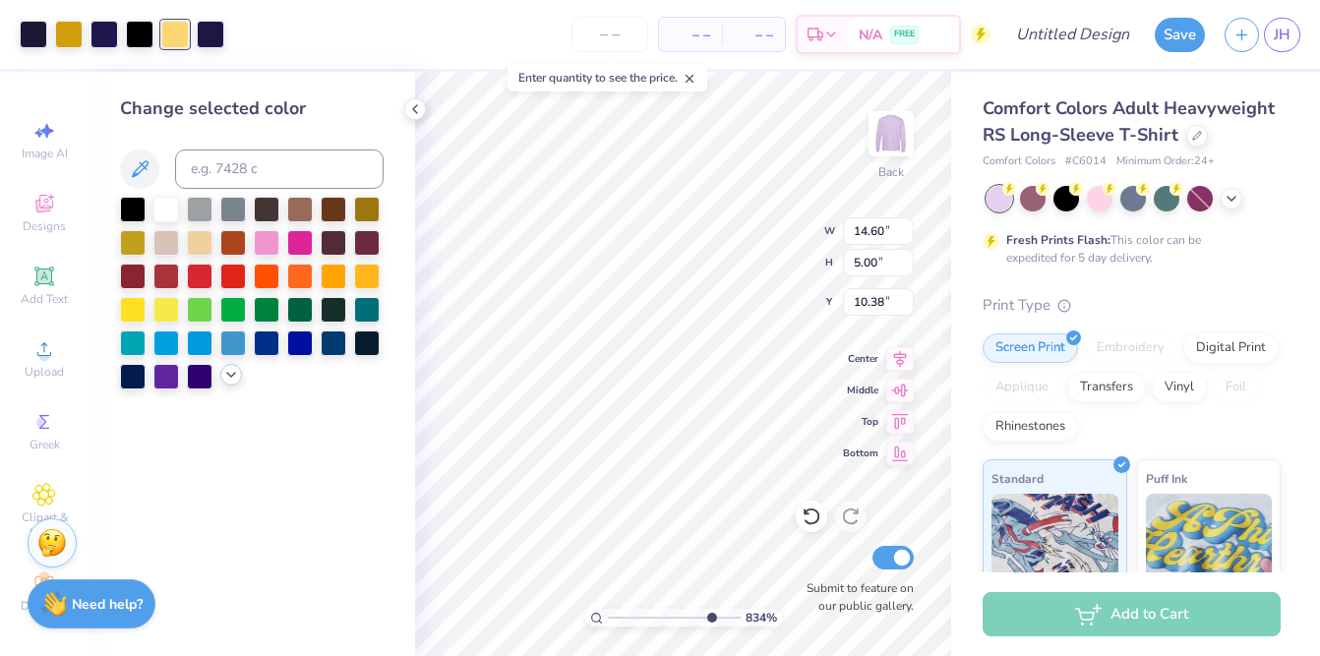
click at [229, 379] on icon at bounding box center [231, 375] width 16 height 16
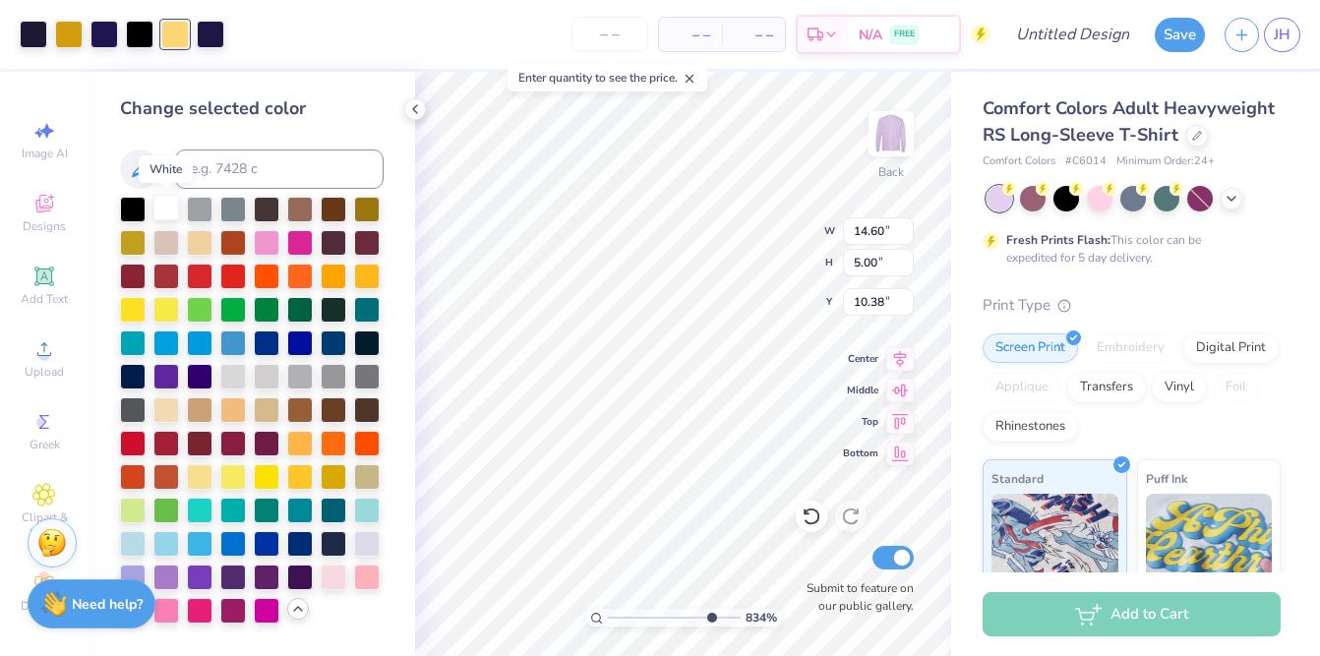
click at [173, 203] on div at bounding box center [166, 208] width 26 height 26
click at [128, 200] on div at bounding box center [133, 208] width 26 height 26
click at [182, 32] on div at bounding box center [175, 33] width 28 height 28
click at [233, 581] on div at bounding box center [233, 576] width 26 height 26
drag, startPoint x: 709, startPoint y: 619, endPoint x: 645, endPoint y: 613, distance: 64.2
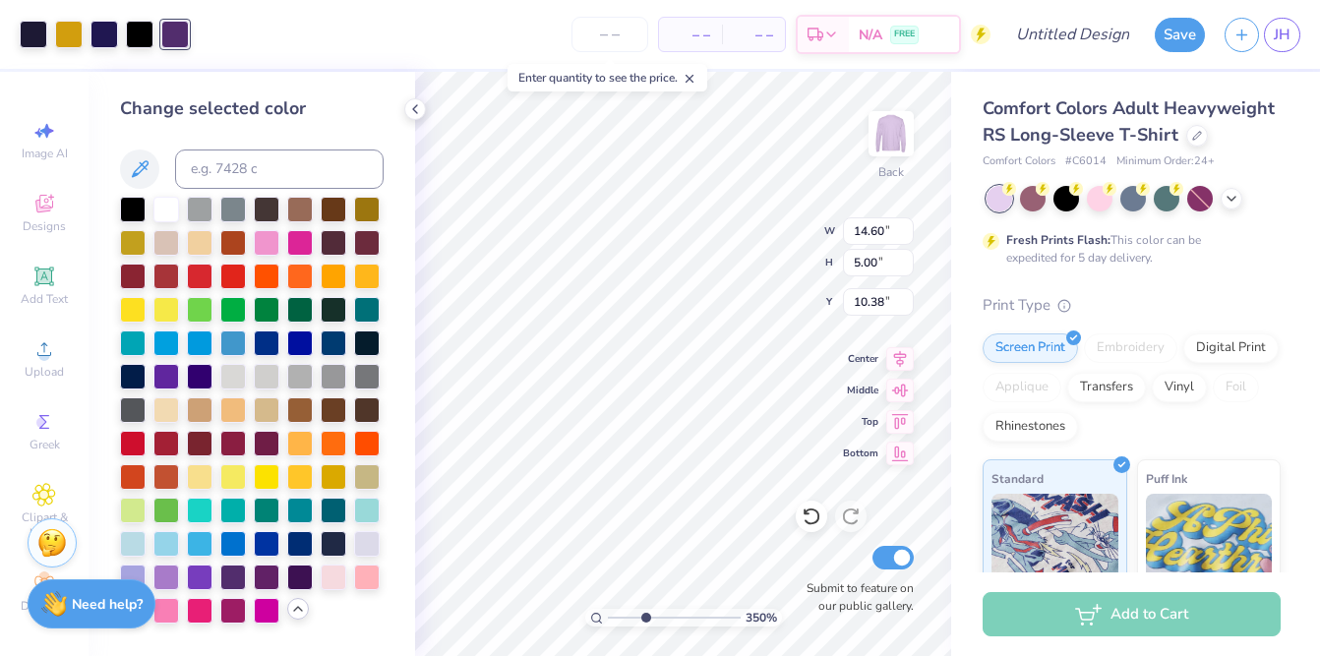
click at [645, 613] on input "range" at bounding box center [674, 618] width 133 height 18
click at [199, 576] on div at bounding box center [200, 576] width 26 height 26
click at [238, 580] on div at bounding box center [233, 576] width 26 height 26
click at [300, 581] on div at bounding box center [300, 576] width 26 height 26
click at [305, 578] on div at bounding box center [300, 576] width 26 height 26
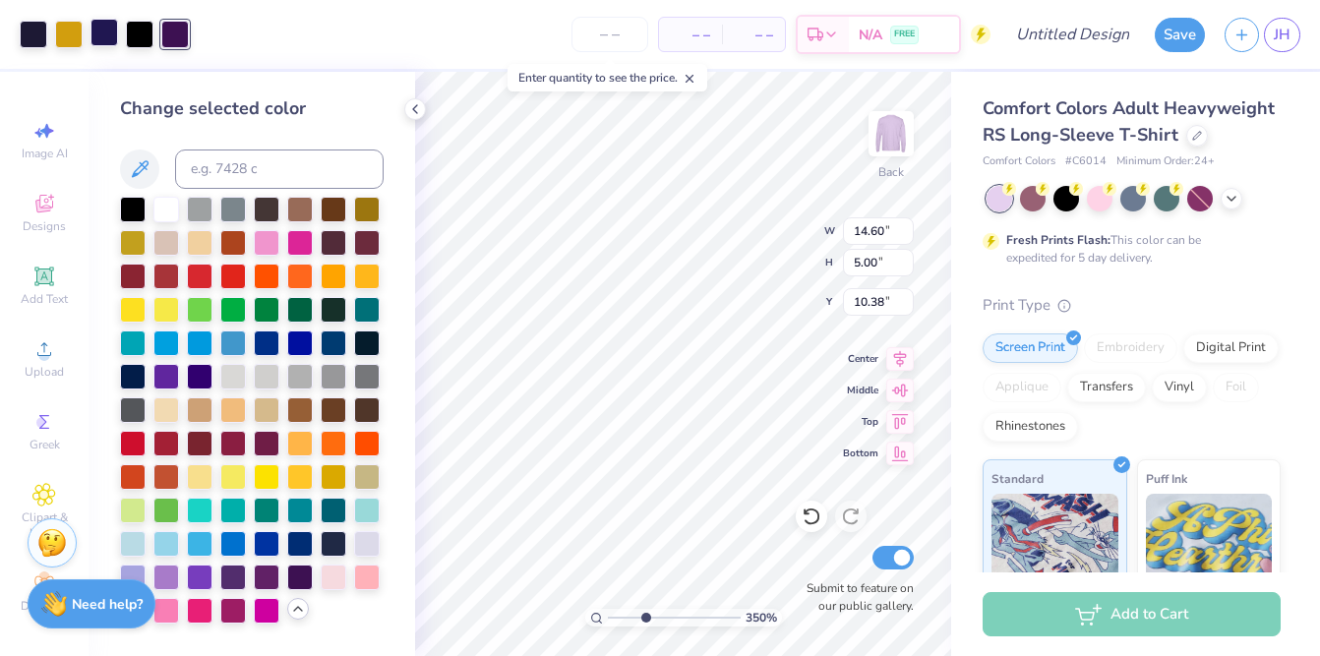
click at [112, 39] on div at bounding box center [105, 33] width 28 height 28
click at [289, 576] on div at bounding box center [300, 576] width 26 height 26
click at [33, 28] on div at bounding box center [34, 33] width 28 height 28
click at [298, 580] on div at bounding box center [300, 576] width 26 height 26
click at [105, 36] on div at bounding box center [105, 33] width 28 height 28
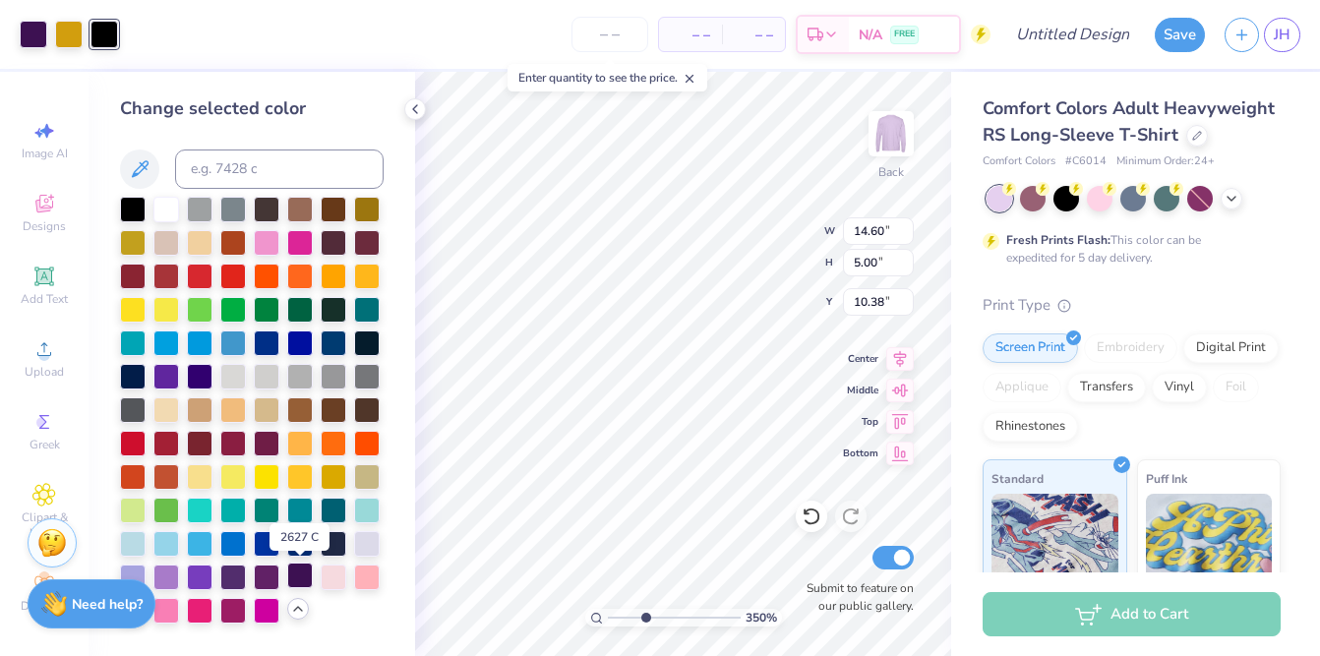
click at [296, 566] on div at bounding box center [300, 576] width 26 height 26
click at [138, 210] on div at bounding box center [133, 208] width 26 height 26
click at [145, 173] on icon at bounding box center [140, 169] width 24 height 24
click at [161, 205] on div at bounding box center [166, 208] width 26 height 26
drag, startPoint x: 646, startPoint y: 614, endPoint x: 580, endPoint y: 614, distance: 66.9
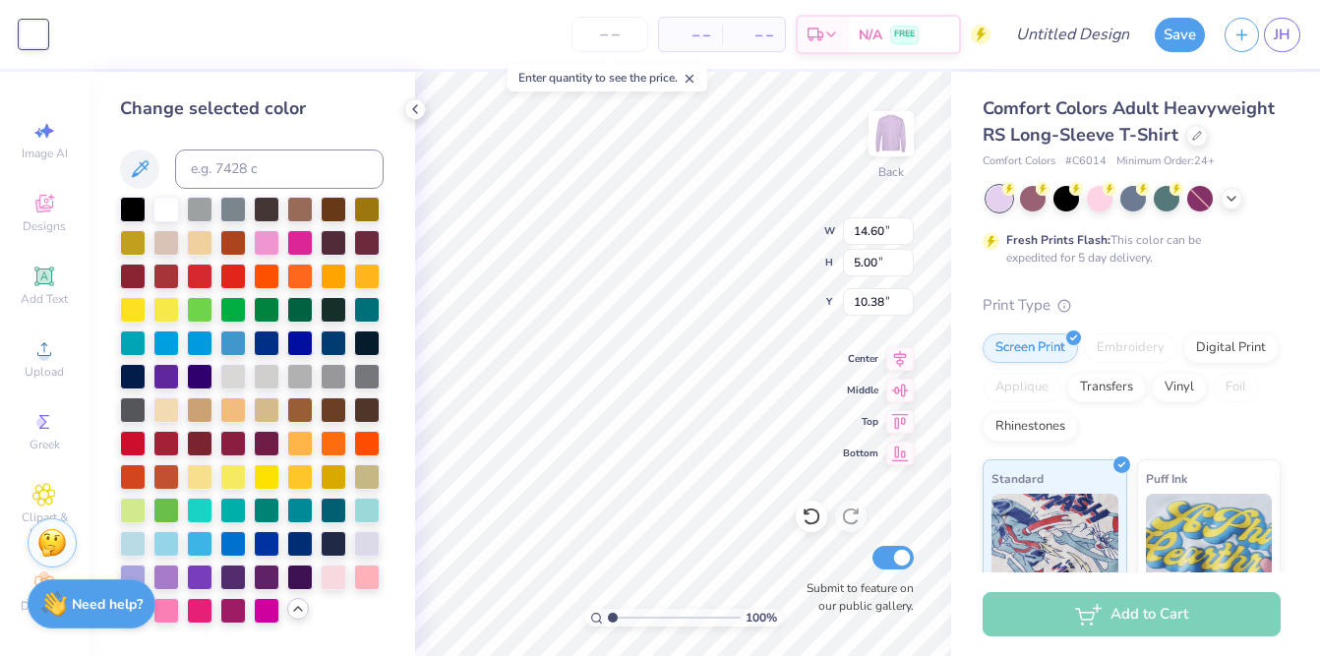
type input "1"
click at [608, 614] on input "range" at bounding box center [674, 618] width 133 height 18
click at [143, 190] on div "Change selected color" at bounding box center [252, 359] width 264 height 528
click at [136, 210] on div at bounding box center [133, 208] width 26 height 26
click at [196, 379] on div at bounding box center [200, 375] width 26 height 26
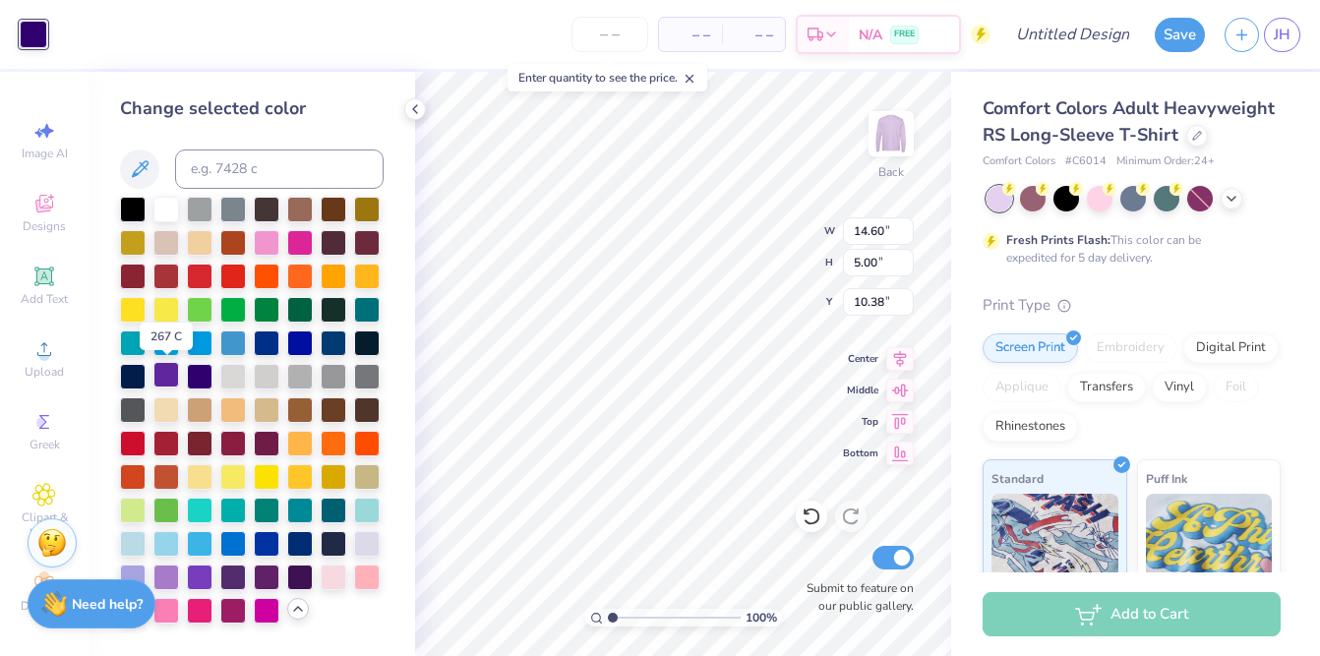
click at [171, 378] on div at bounding box center [166, 375] width 26 height 26
click at [157, 202] on div at bounding box center [166, 208] width 26 height 26
